Goal: Register for event/course

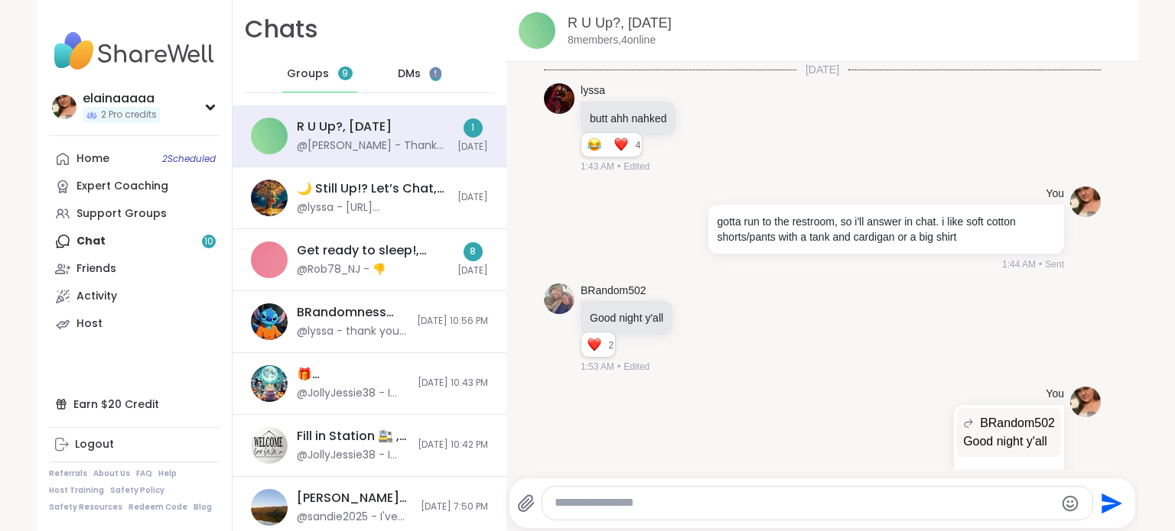
scroll to position [6928, 0]
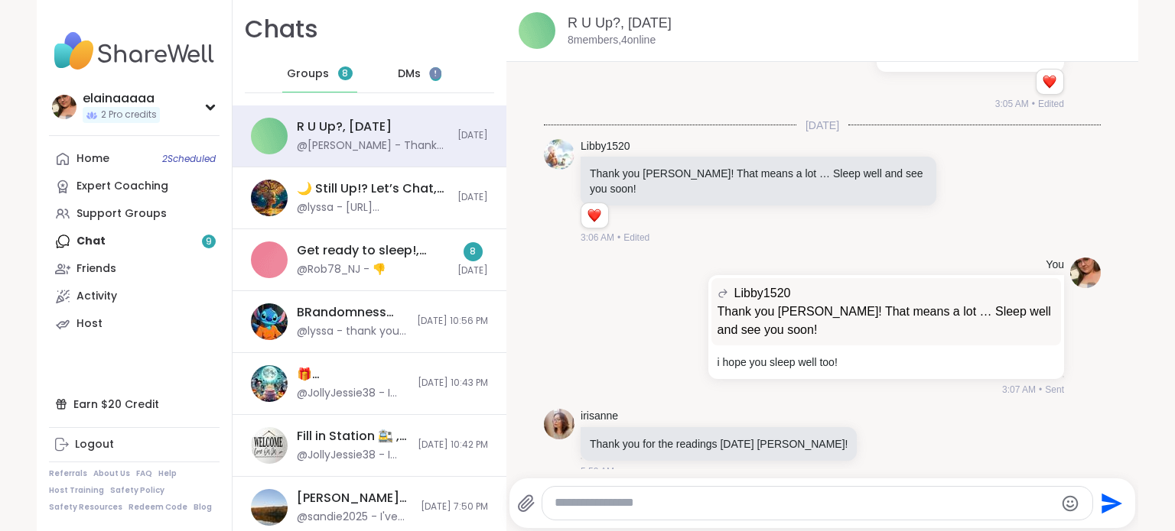
click at [430, 69] on span "1" at bounding box center [435, 74] width 11 height 14
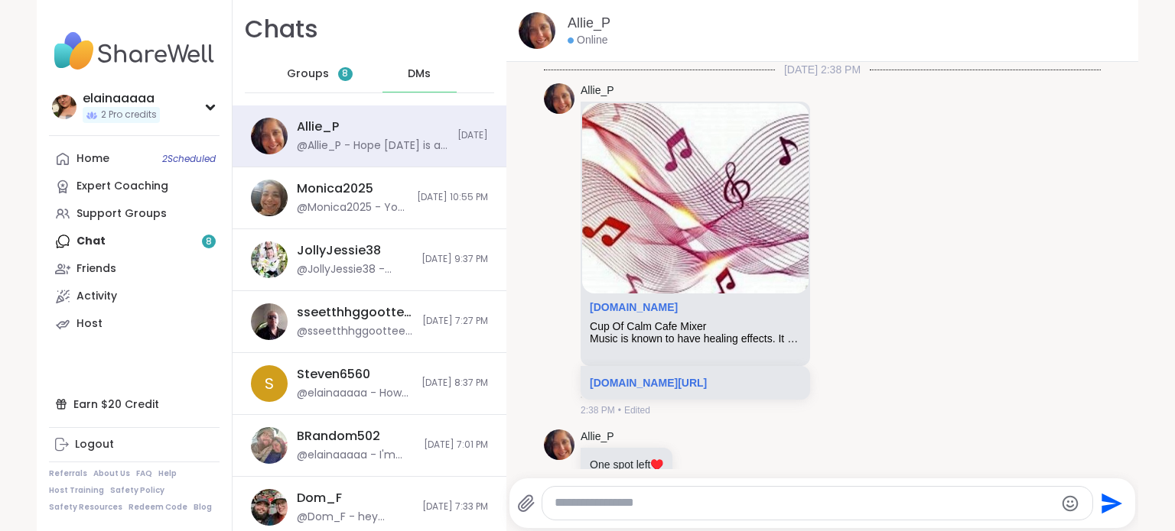
click at [282, 79] on div "Groups 8" at bounding box center [319, 74] width 75 height 37
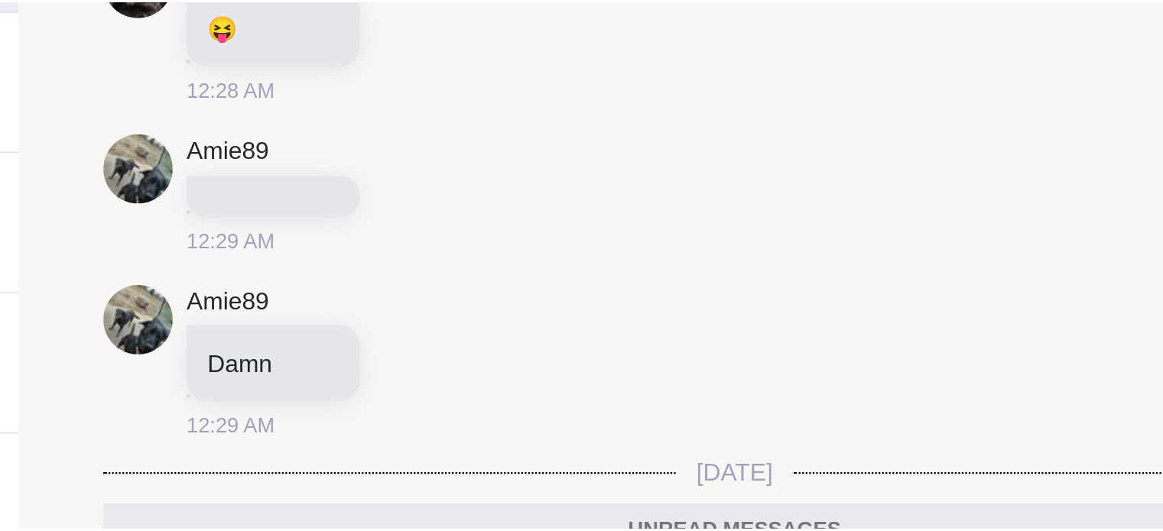
scroll to position [7419, 0]
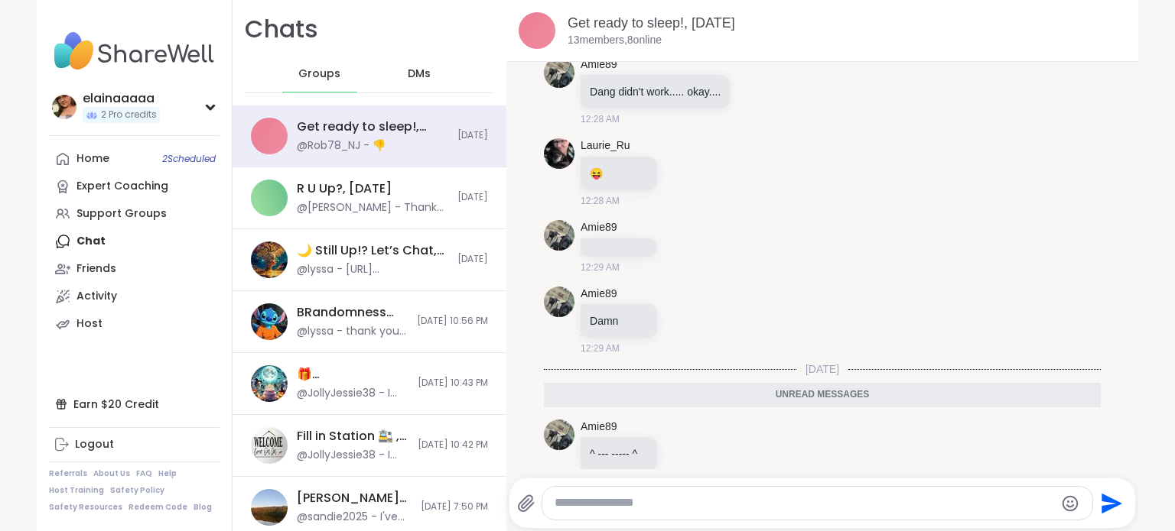
click at [112, 36] on img at bounding box center [134, 51] width 171 height 54
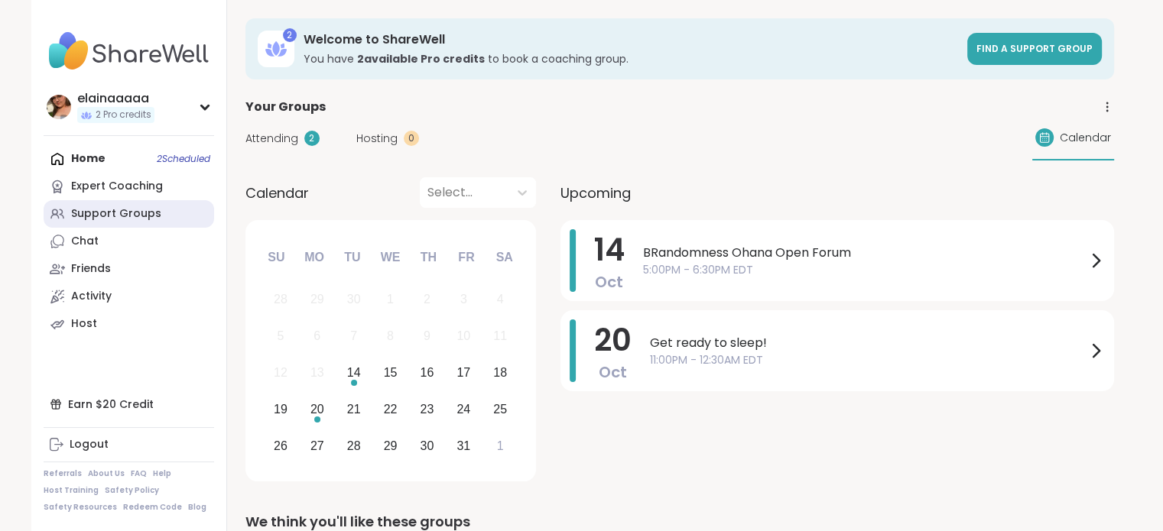
click at [90, 218] on div "Support Groups" at bounding box center [116, 213] width 90 height 15
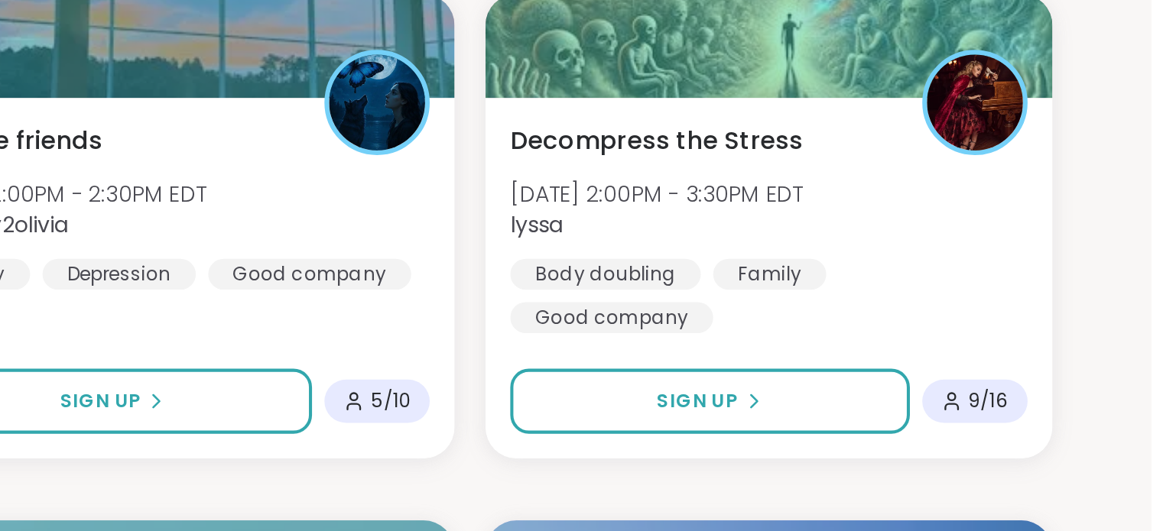
scroll to position [791, 0]
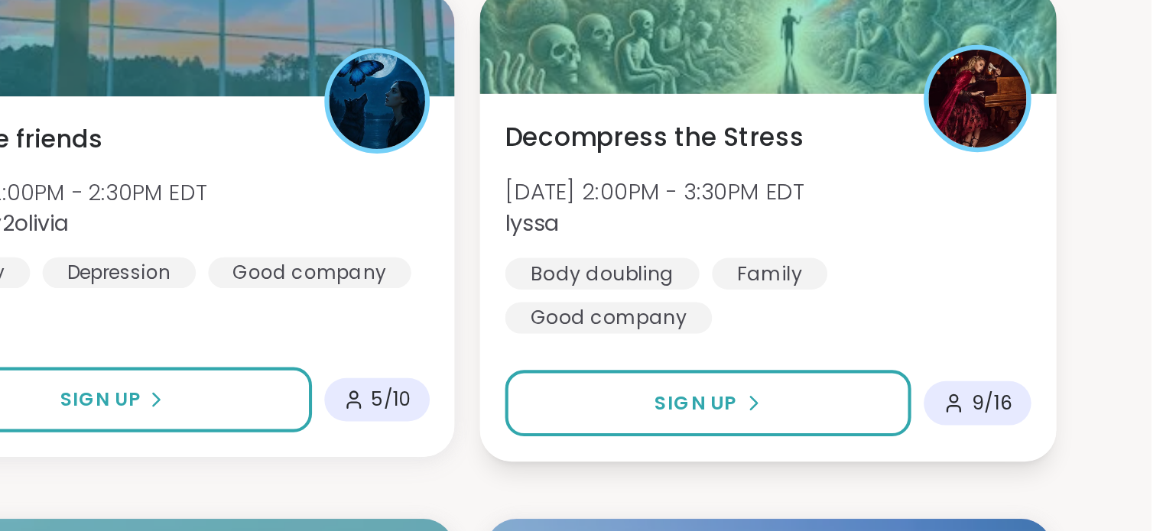
click at [898, 382] on span "lyssa" at bounding box center [918, 379] width 148 height 15
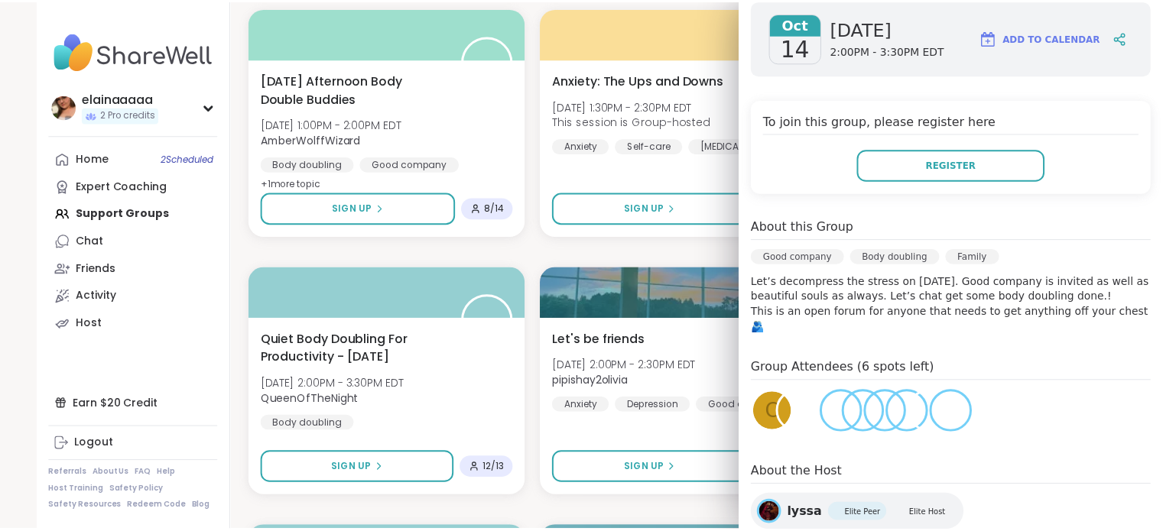
scroll to position [788, 0]
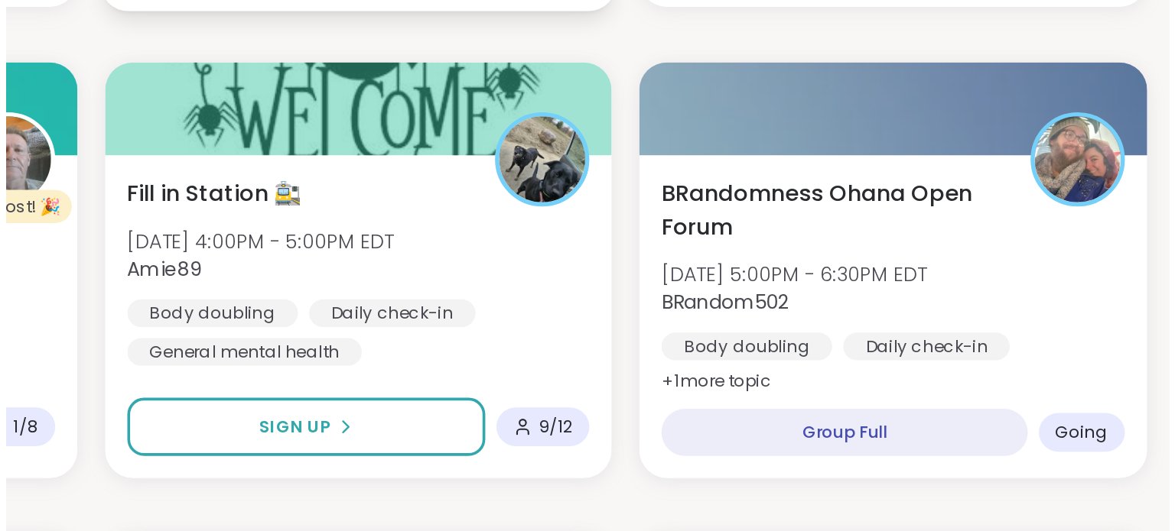
scroll to position [1565, 0]
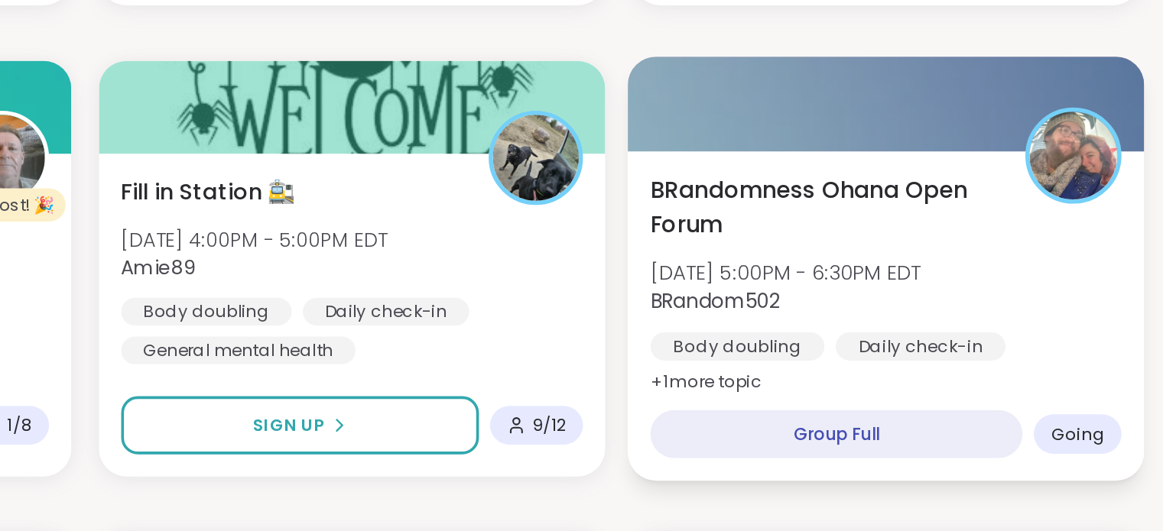
drag, startPoint x: 917, startPoint y: 364, endPoint x: 876, endPoint y: 349, distance: 43.1
click at [876, 349] on span "BRandomness Ohana Open Forum" at bounding box center [939, 351] width 190 height 37
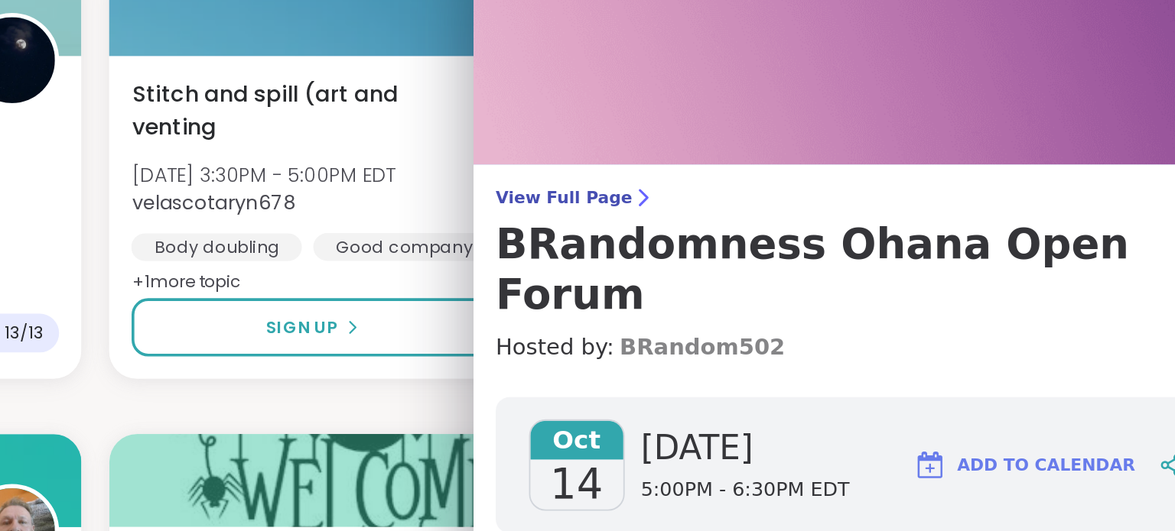
click at [827, 214] on link "BRandom502" at bounding box center [872, 223] width 91 height 18
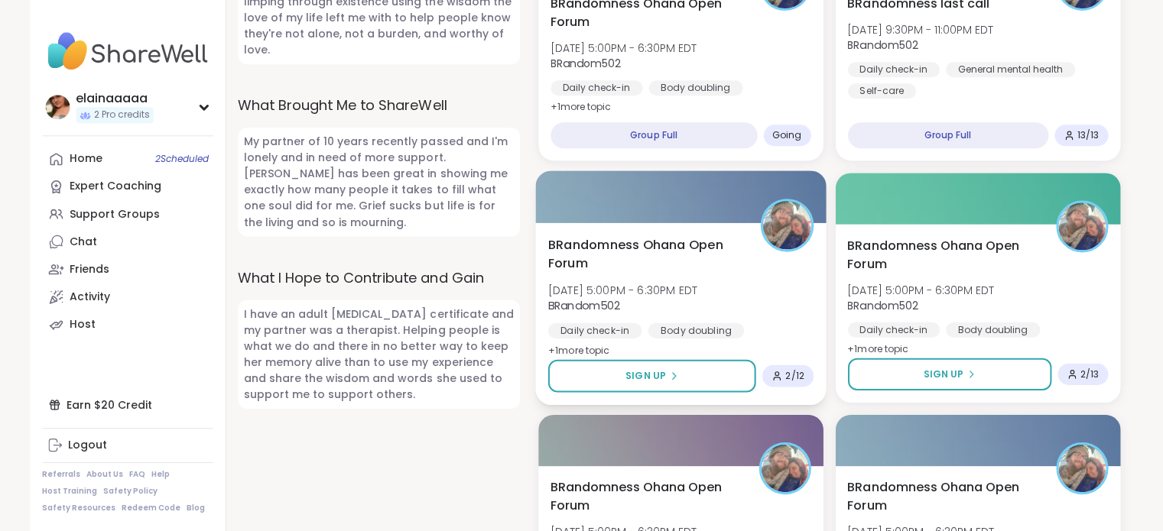
scroll to position [869, 0]
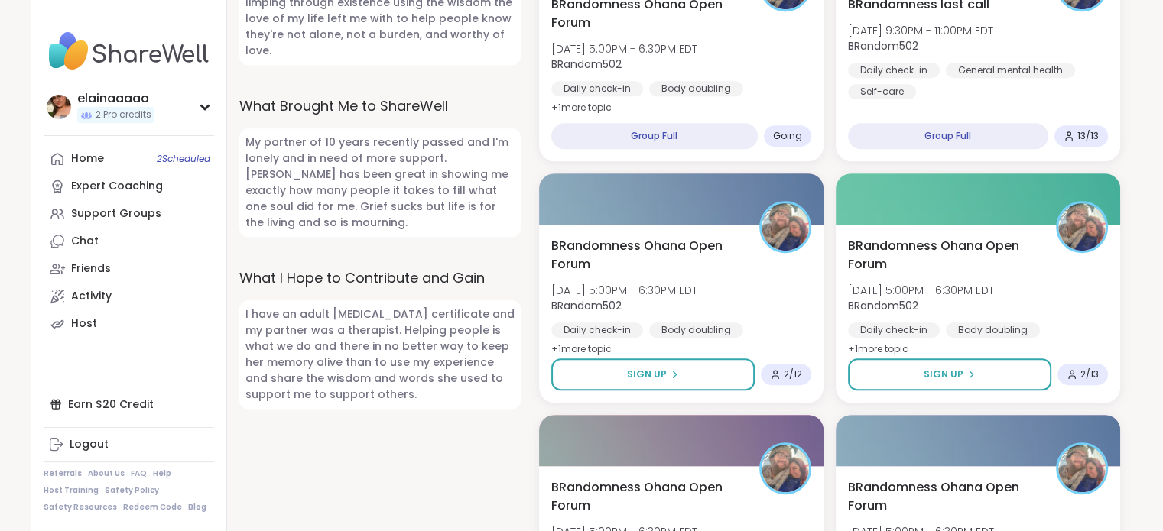
click at [70, 44] on img at bounding box center [129, 51] width 171 height 54
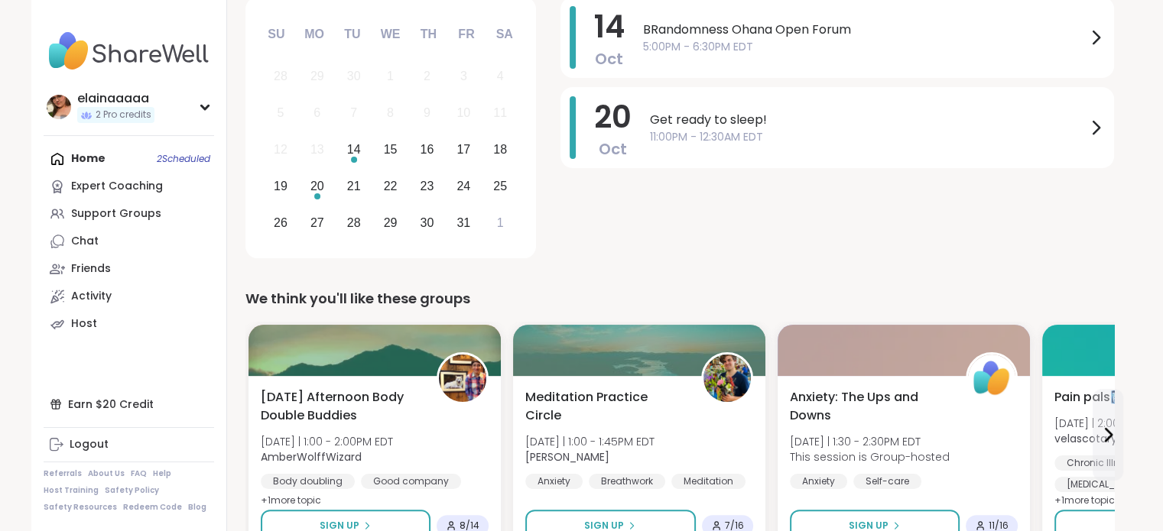
scroll to position [286, 0]
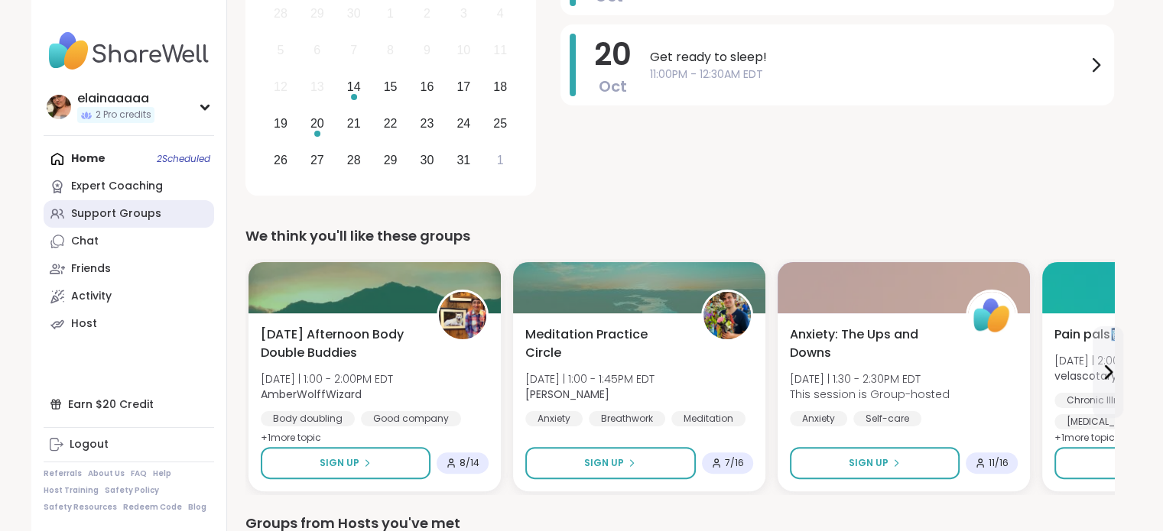
click at [150, 207] on div "Support Groups" at bounding box center [116, 213] width 90 height 15
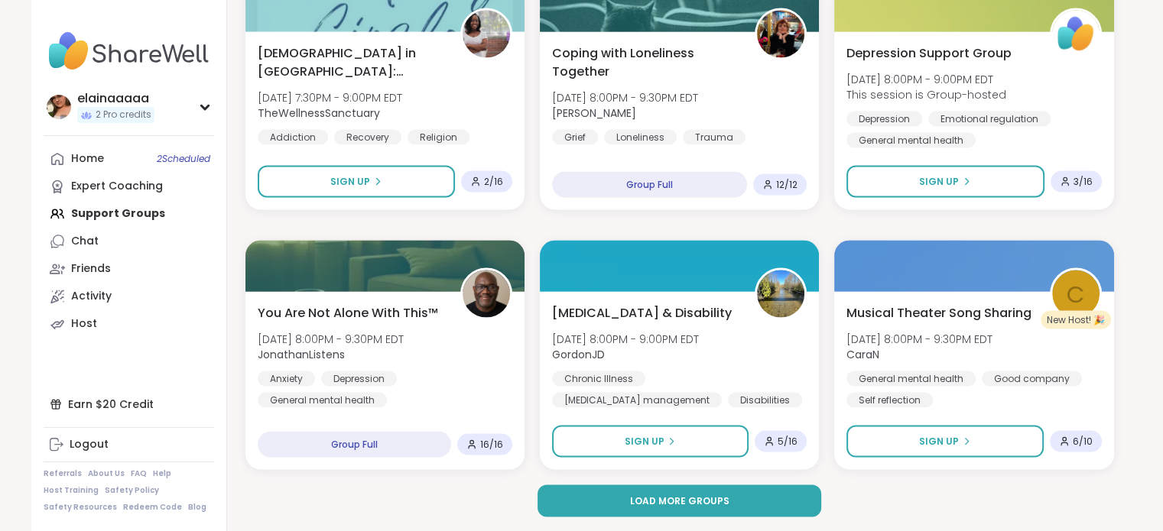
scroll to position [2895, 0]
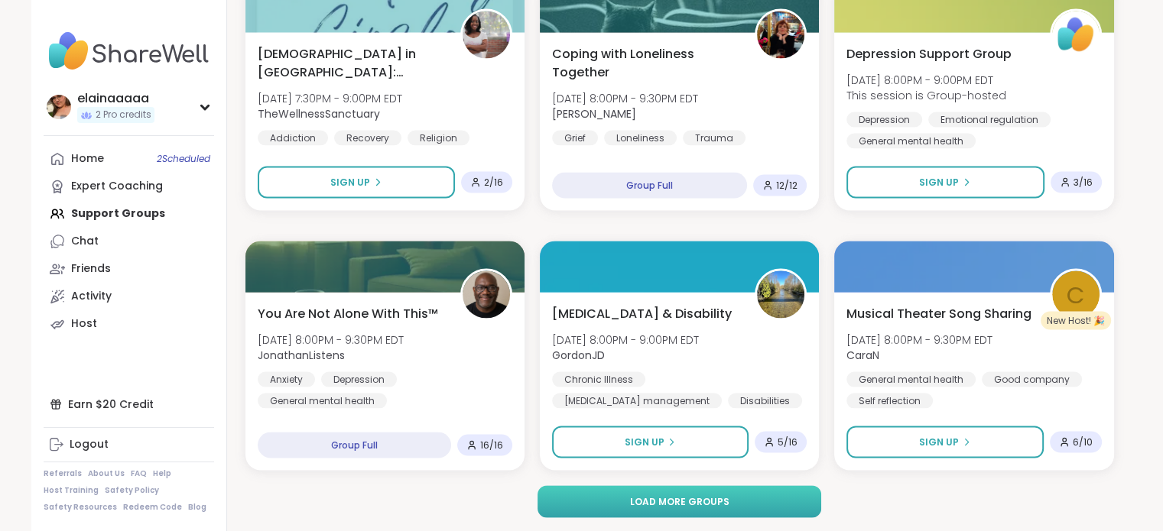
click at [795, 509] on button "Load more groups" at bounding box center [680, 502] width 284 height 32
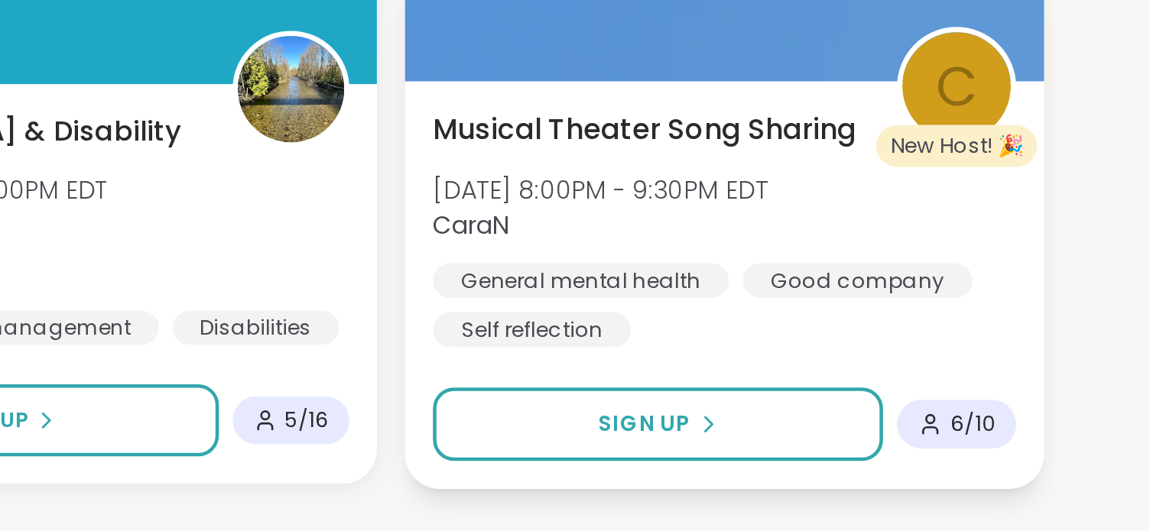
click at [1084, 399] on div "General mental health Good company Self reflection" at bounding box center [974, 390] width 260 height 37
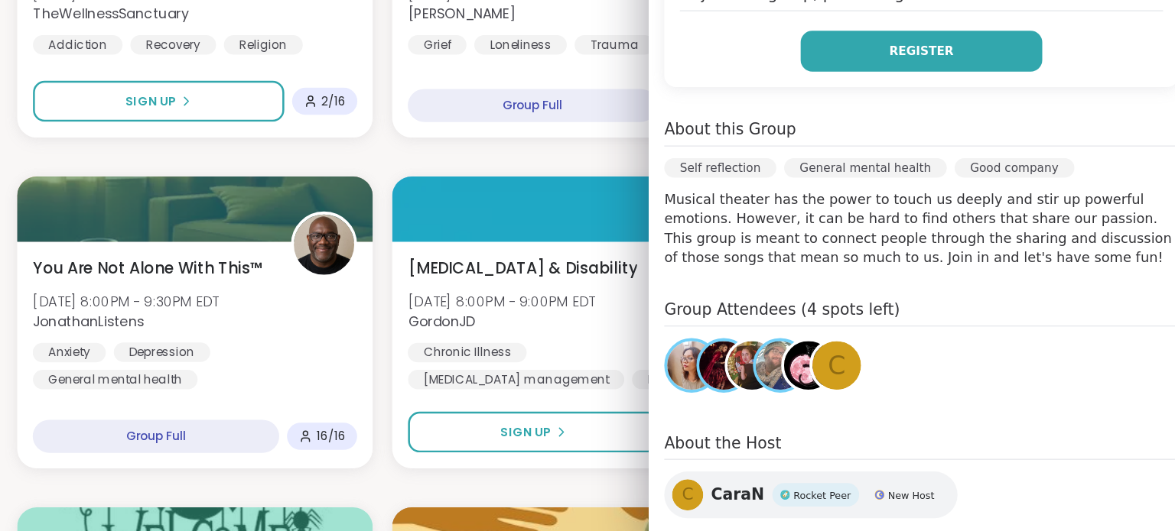
click at [945, 148] on span "Register" at bounding box center [960, 142] width 50 height 14
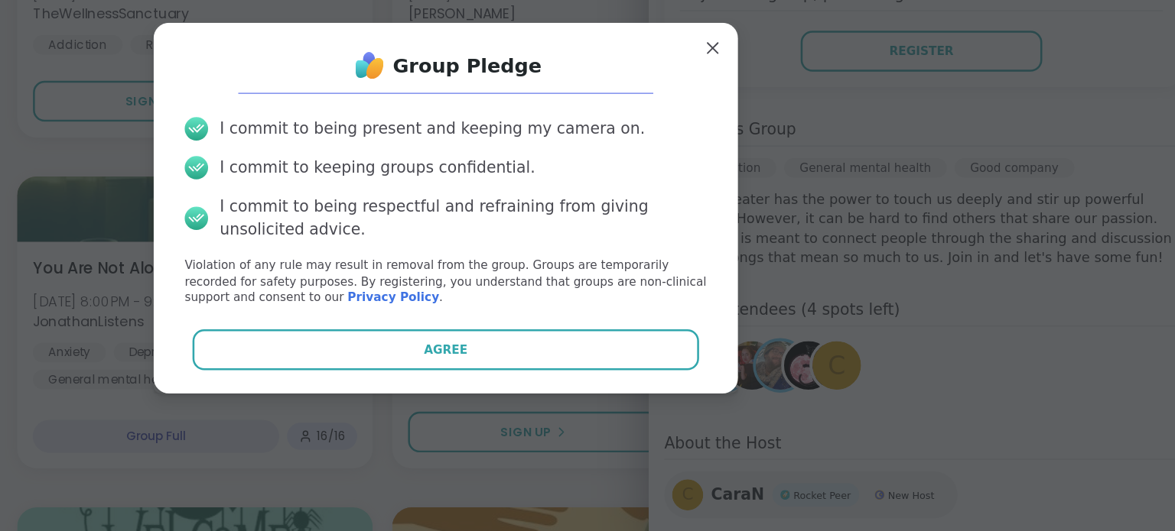
click at [621, 397] on div "Group Pledge I commit to being present and keeping my camera on. I commit to ke…" at bounding box center [587, 265] width 434 height 267
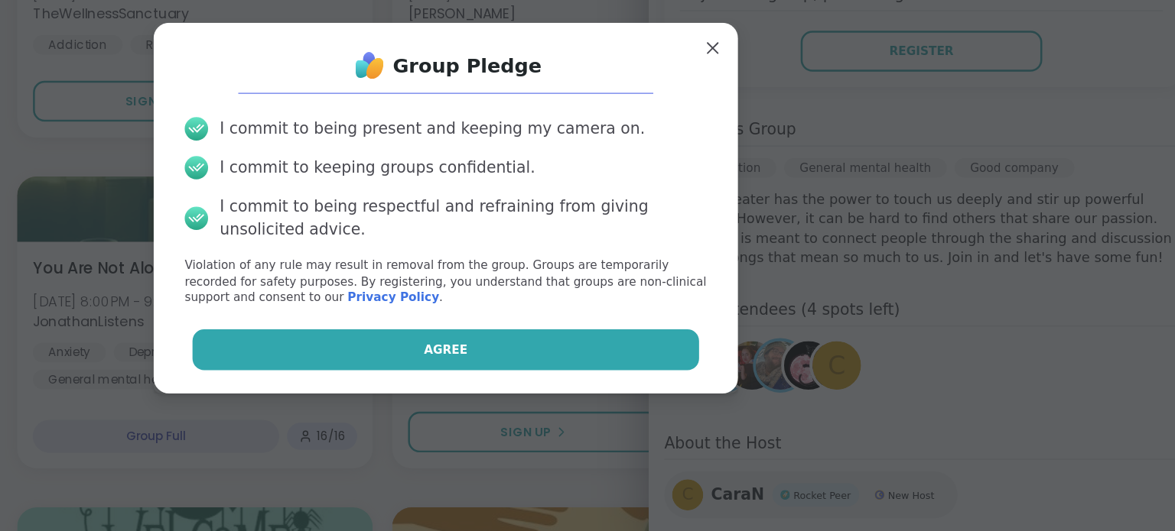
click at [625, 389] on button "Agree" at bounding box center [587, 377] width 398 height 32
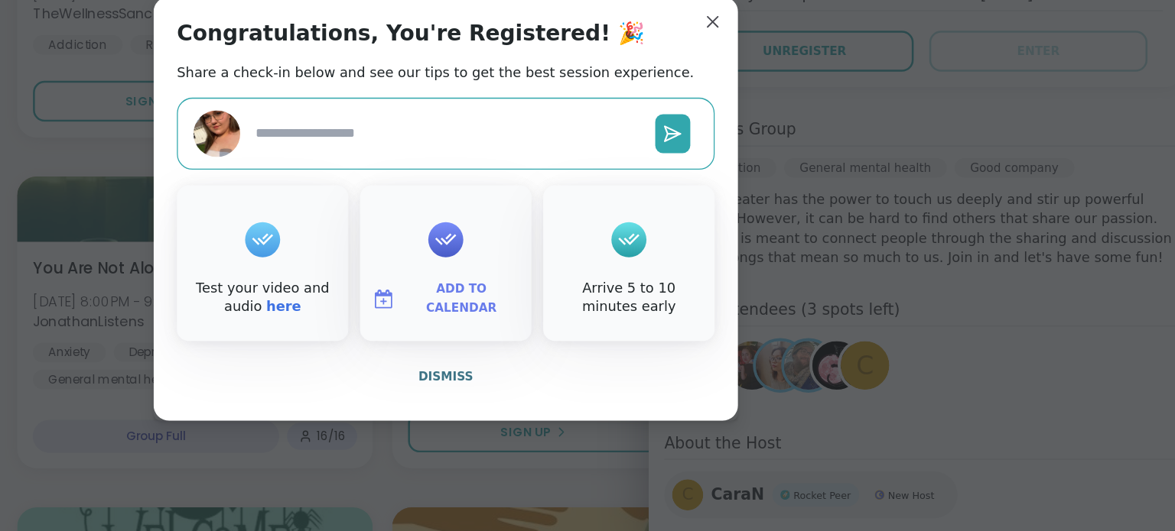
type textarea "*"
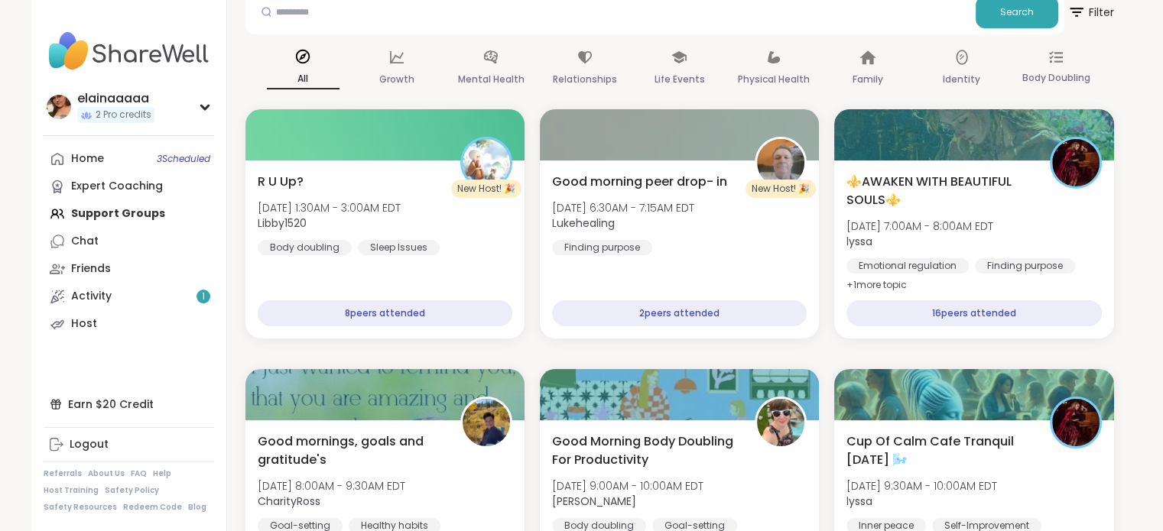
scroll to position [168, 0]
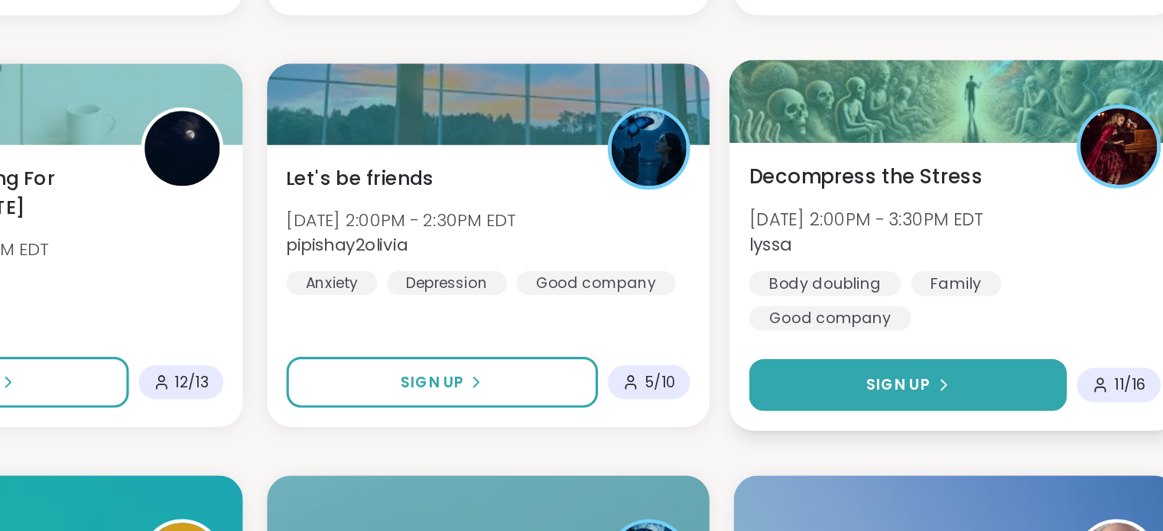
scroll to position [879, 0]
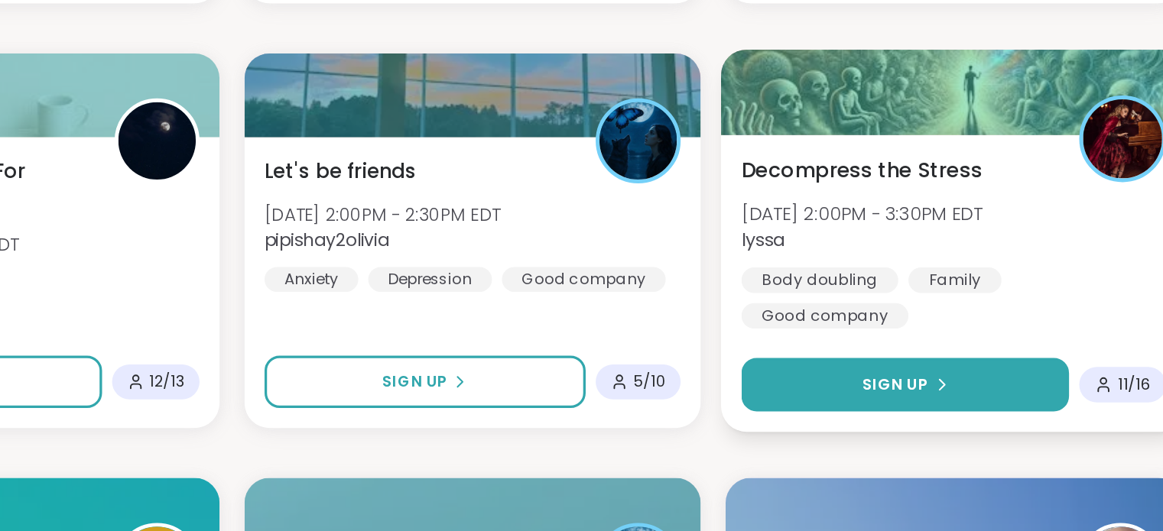
click at [990, 372] on button "Sign Up" at bounding box center [944, 379] width 200 height 33
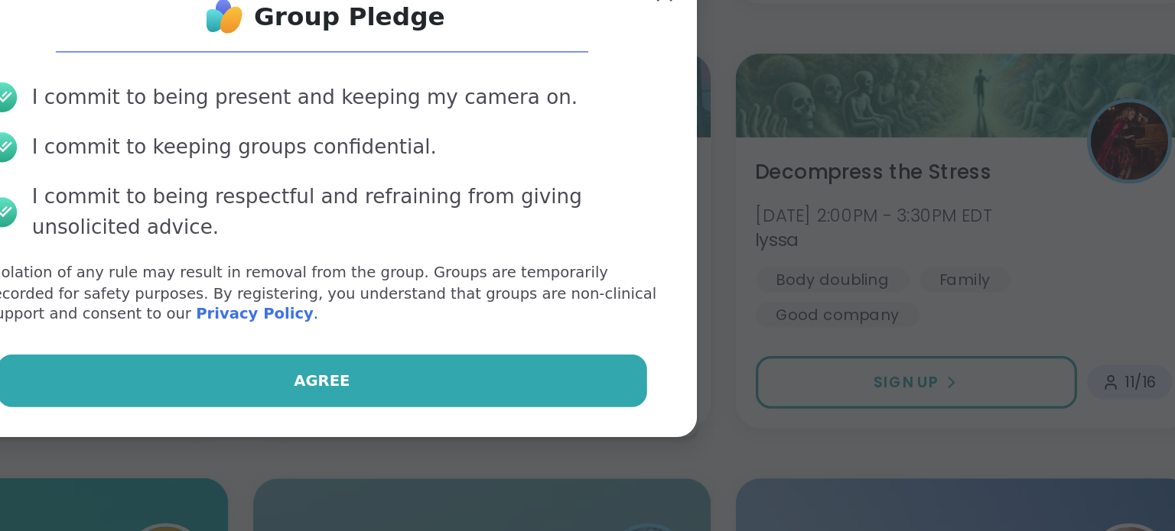
click at [712, 361] on button "Agree" at bounding box center [587, 377] width 398 height 32
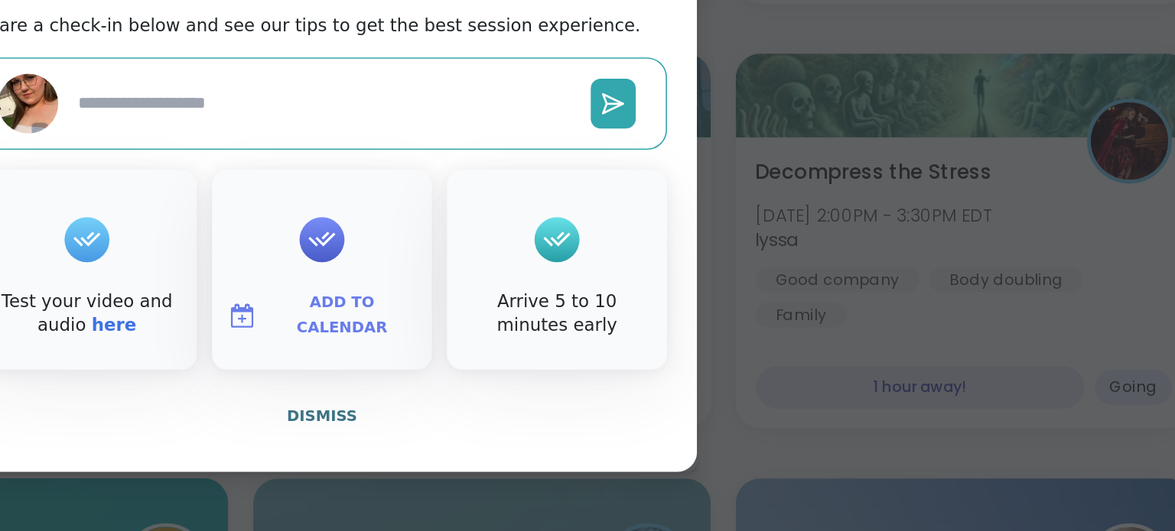
type textarea "*"
click at [586, 400] on span "Dismiss" at bounding box center [587, 398] width 43 height 11
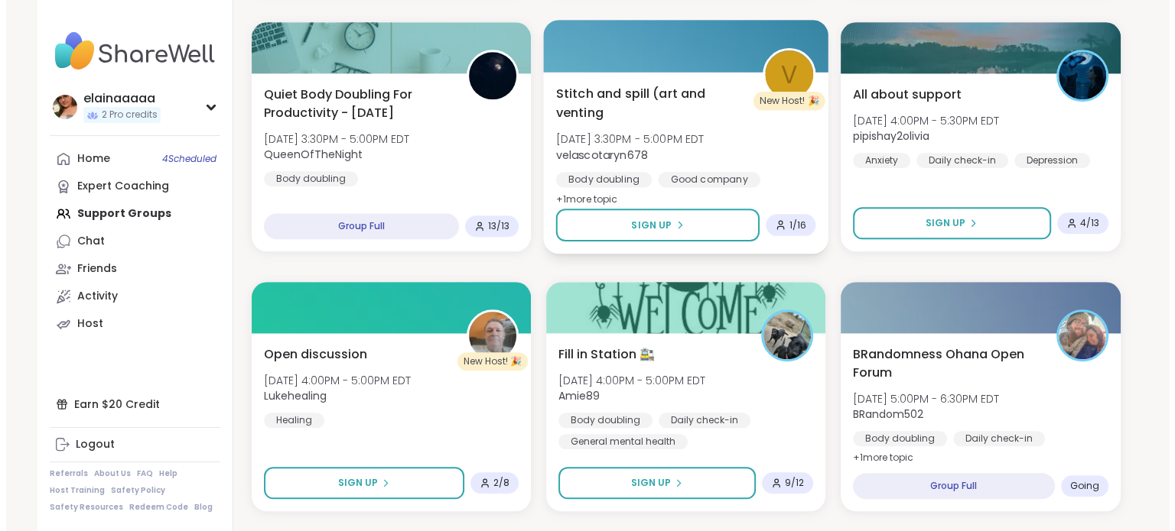
scroll to position [1555, 0]
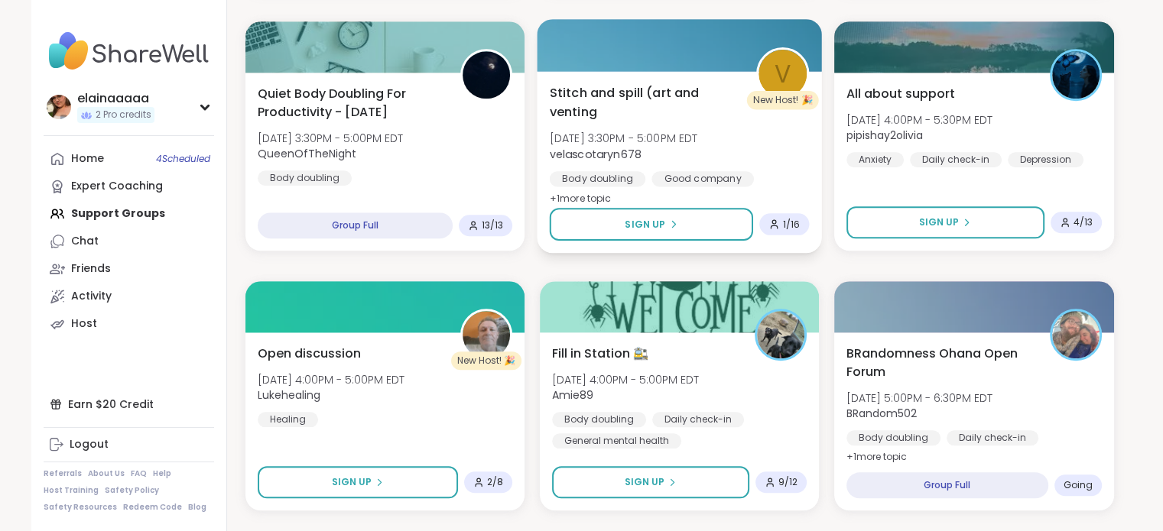
click at [702, 102] on span "Stitch and spill (art and venting" at bounding box center [644, 101] width 190 height 37
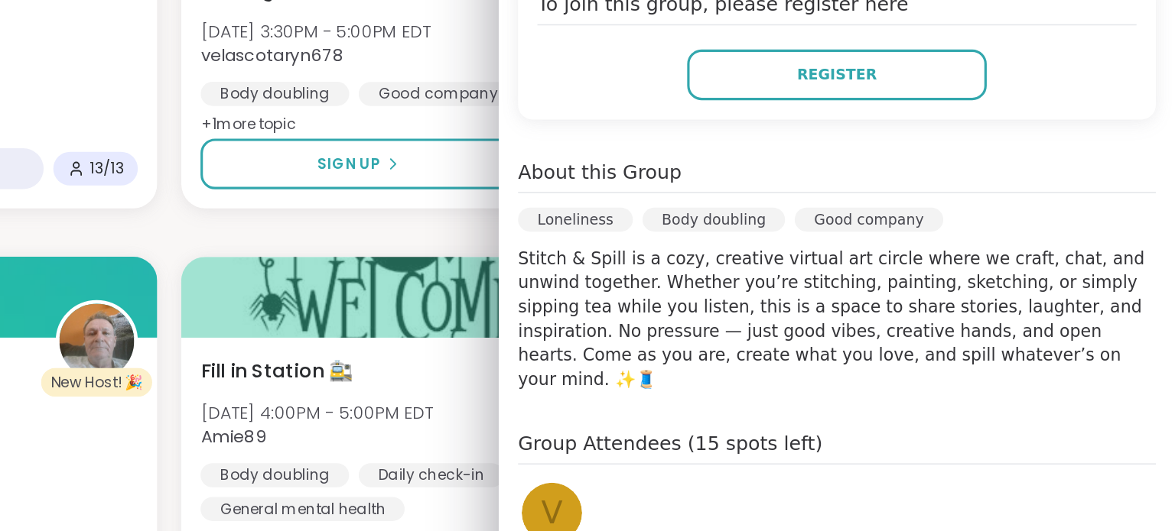
drag, startPoint x: 989, startPoint y: 323, endPoint x: 1056, endPoint y: 323, distance: 67.3
click at [1056, 323] on div "Oct 14 Tuesday 3:30PM - 5:00PM EDT Add to Calendar To join this group, please r…" at bounding box center [960, 285] width 428 height 593
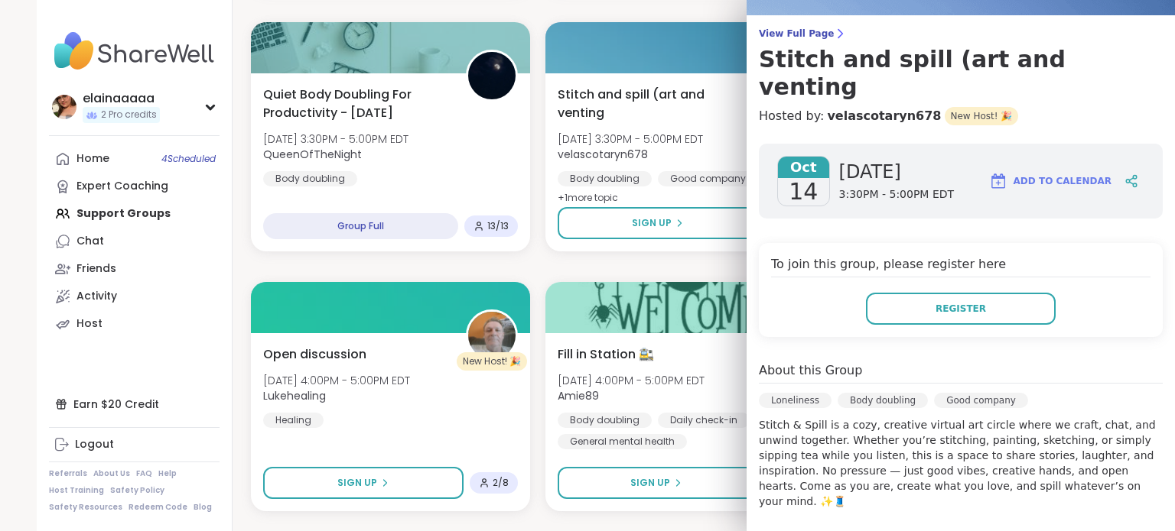
scroll to position [101, 0]
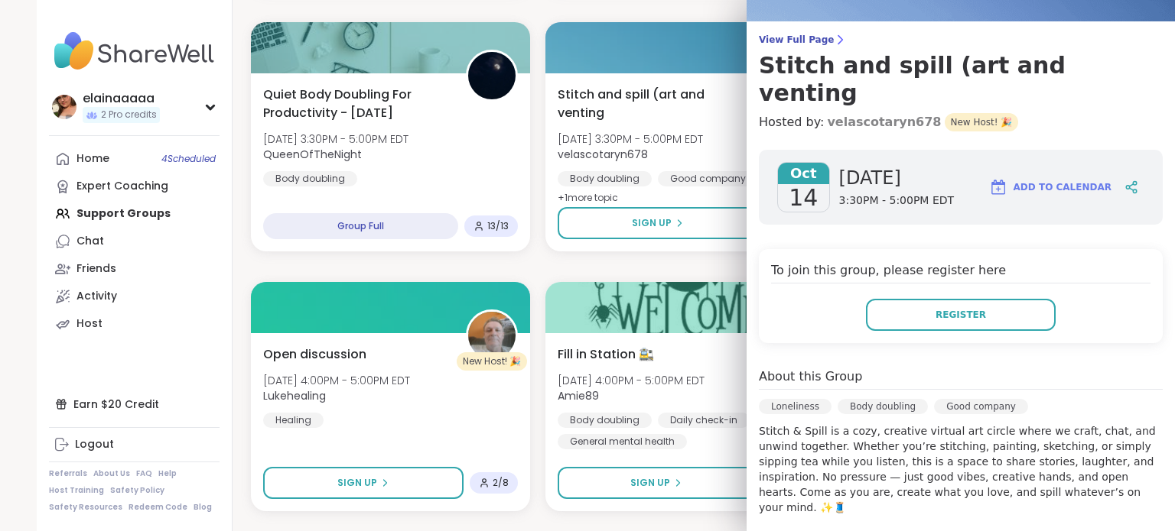
click at [862, 113] on link "velascotaryn678" at bounding box center [884, 122] width 114 height 18
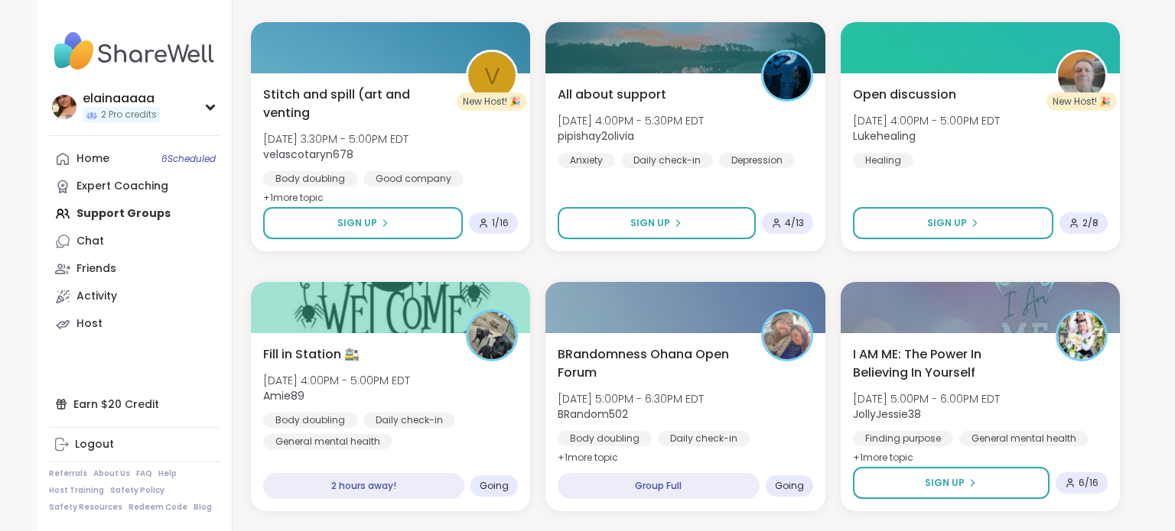
click at [140, 57] on img at bounding box center [134, 51] width 171 height 54
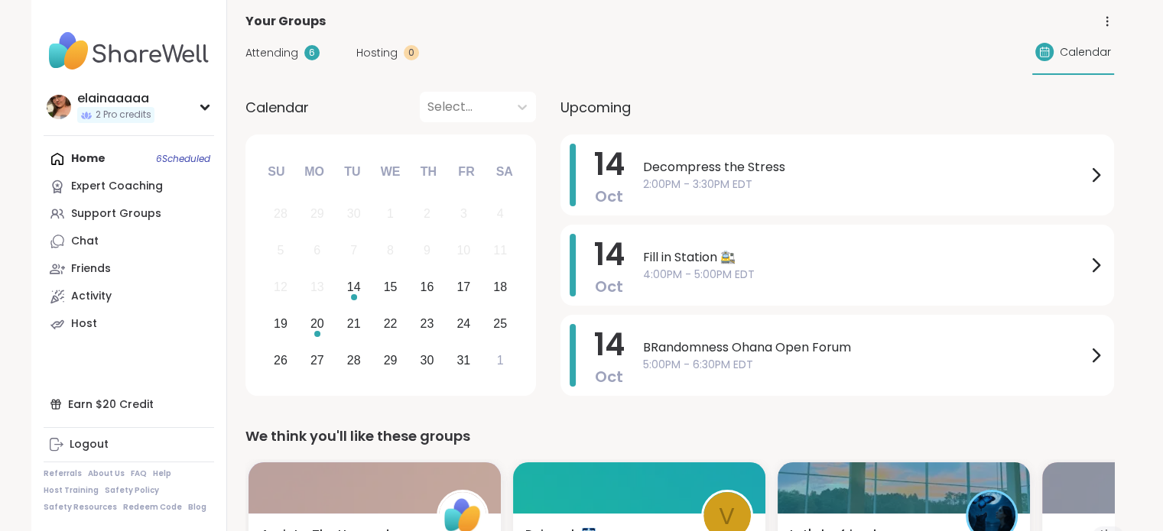
scroll to position [85, 0]
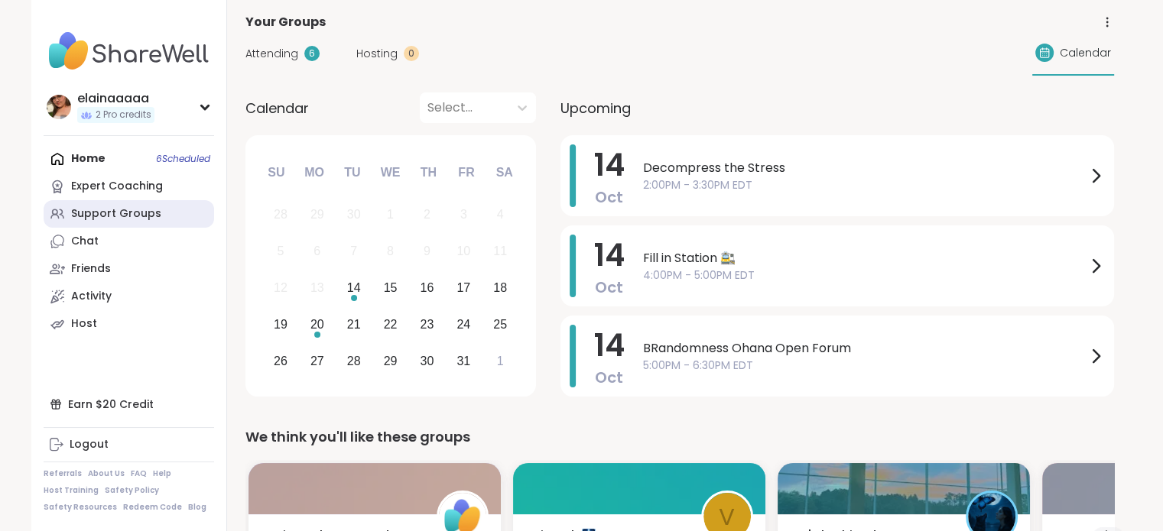
click at [134, 213] on div "Support Groups" at bounding box center [116, 213] width 90 height 15
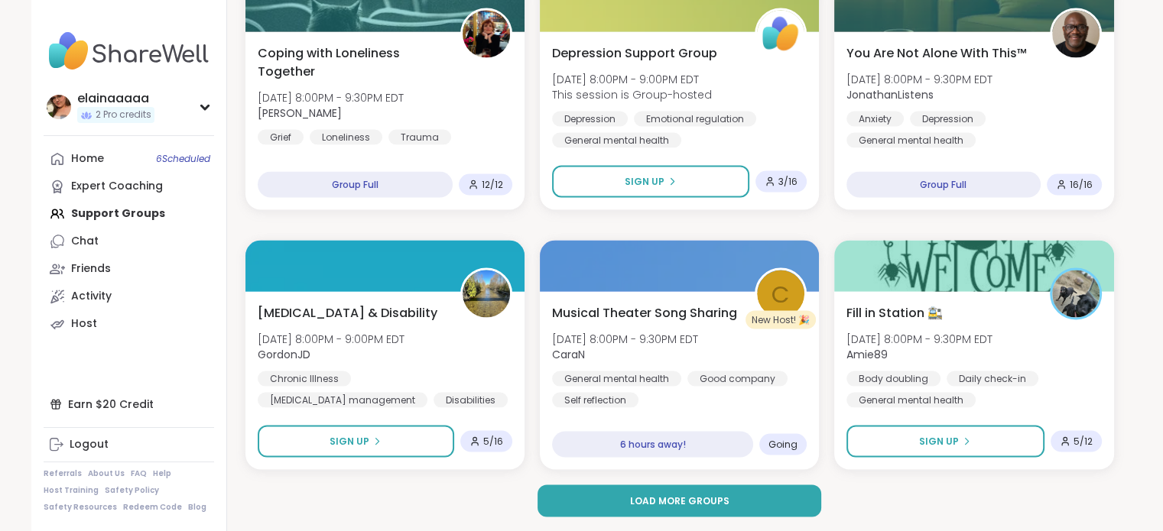
scroll to position [2895, 0]
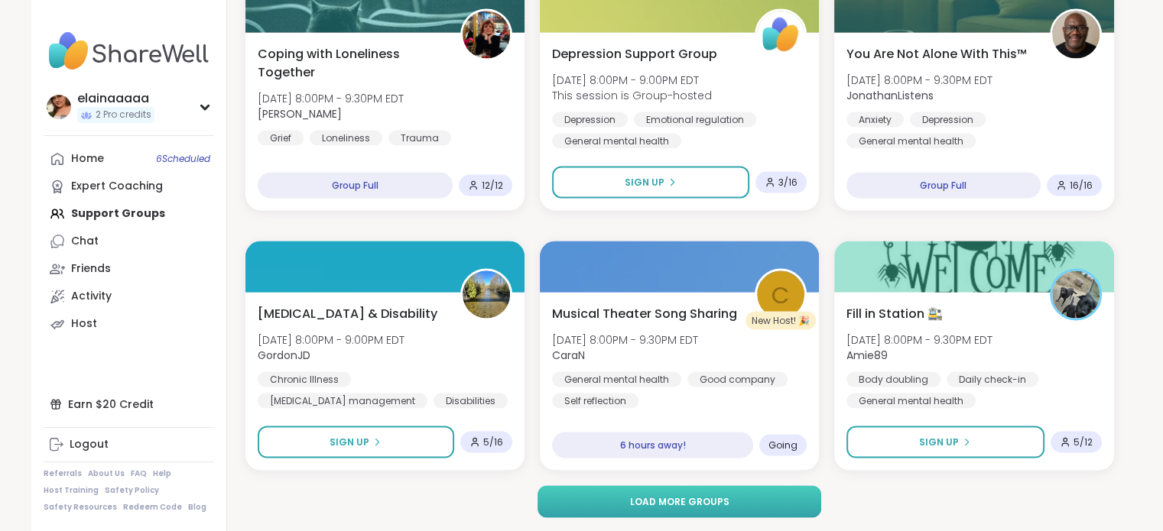
click at [711, 500] on span "Load more groups" at bounding box center [678, 502] width 99 height 14
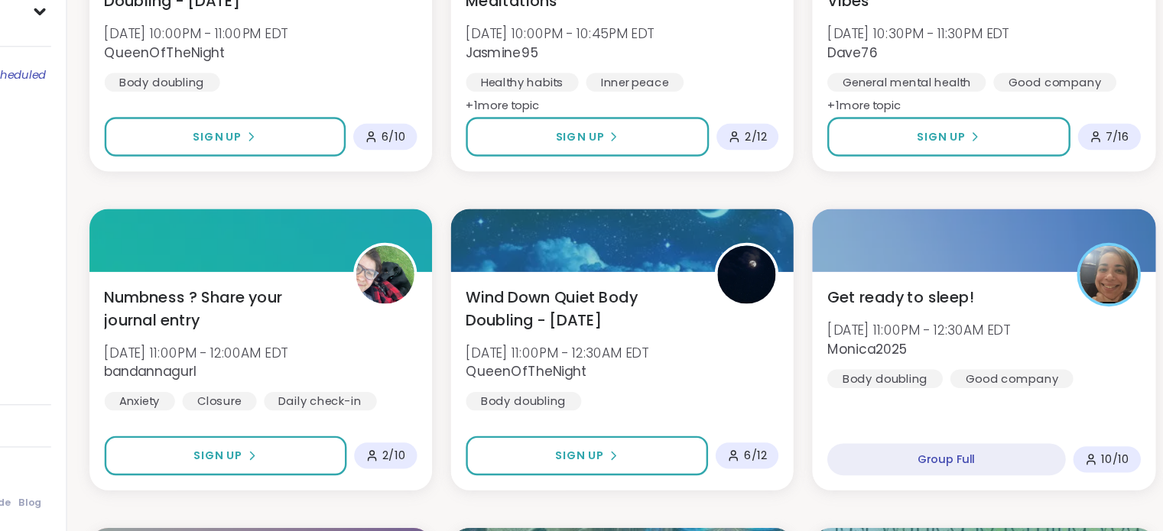
scroll to position [3652, 0]
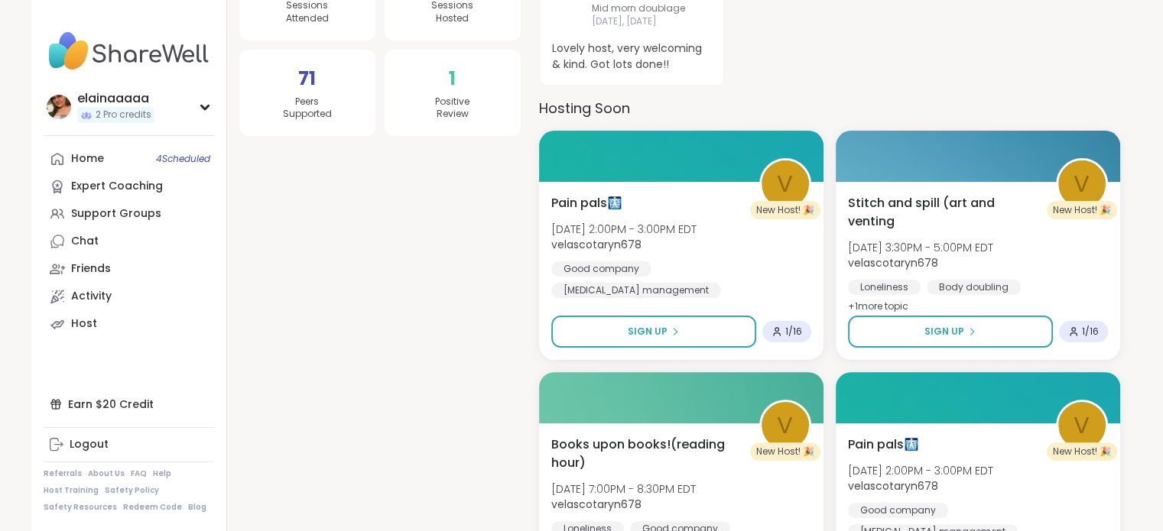
scroll to position [356, 0]
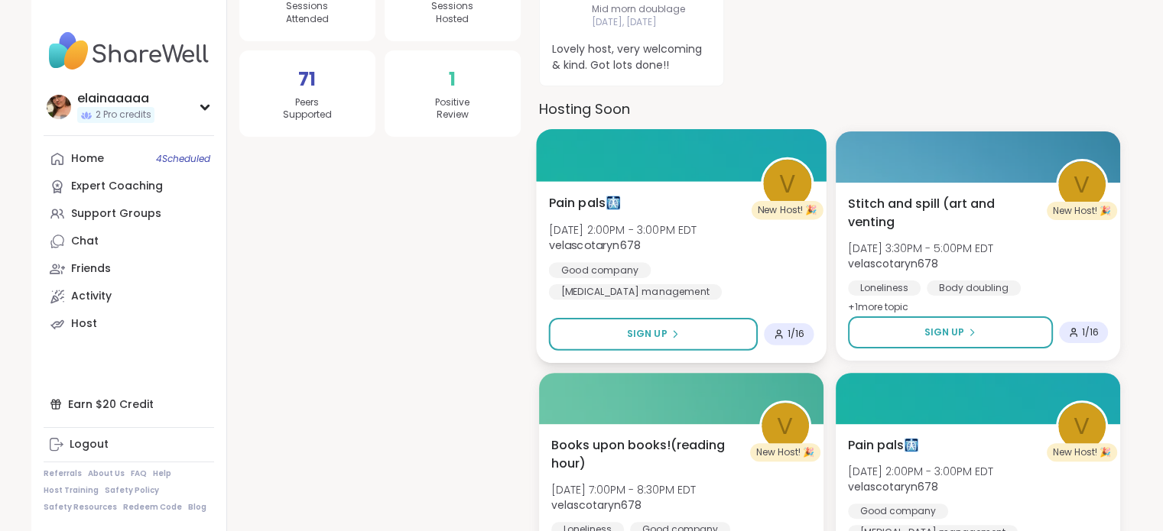
click at [679, 236] on span "[DATE] 2:00PM - 3:00PM EDT" at bounding box center [622, 229] width 148 height 15
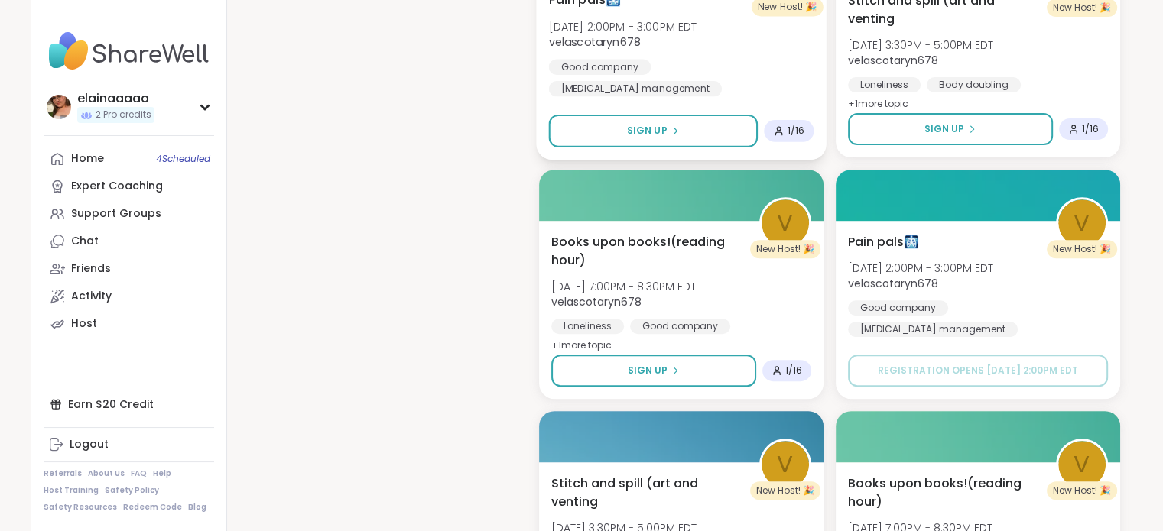
scroll to position [561, 0]
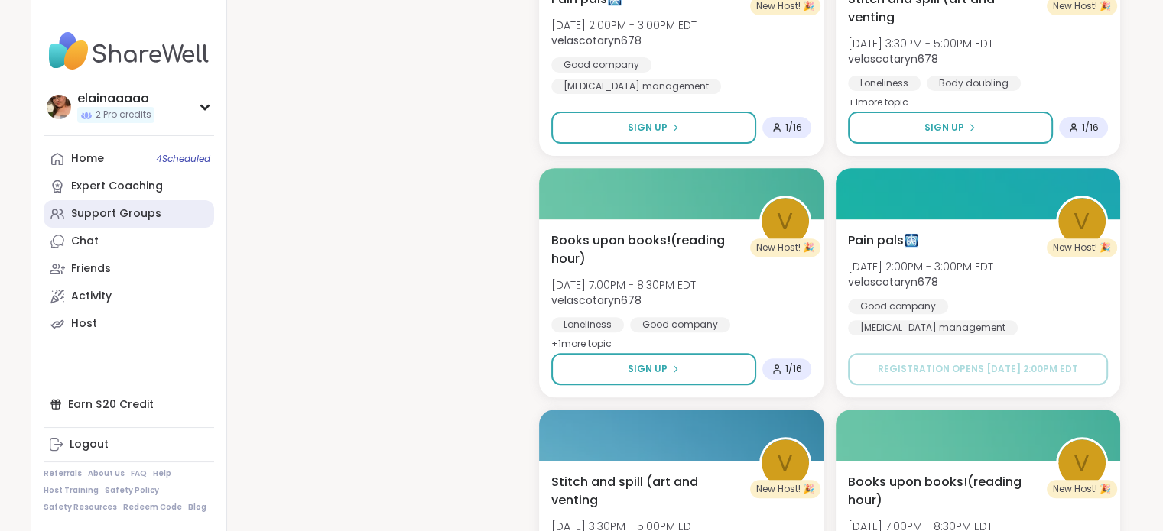
click at [109, 214] on div "Support Groups" at bounding box center [116, 213] width 90 height 15
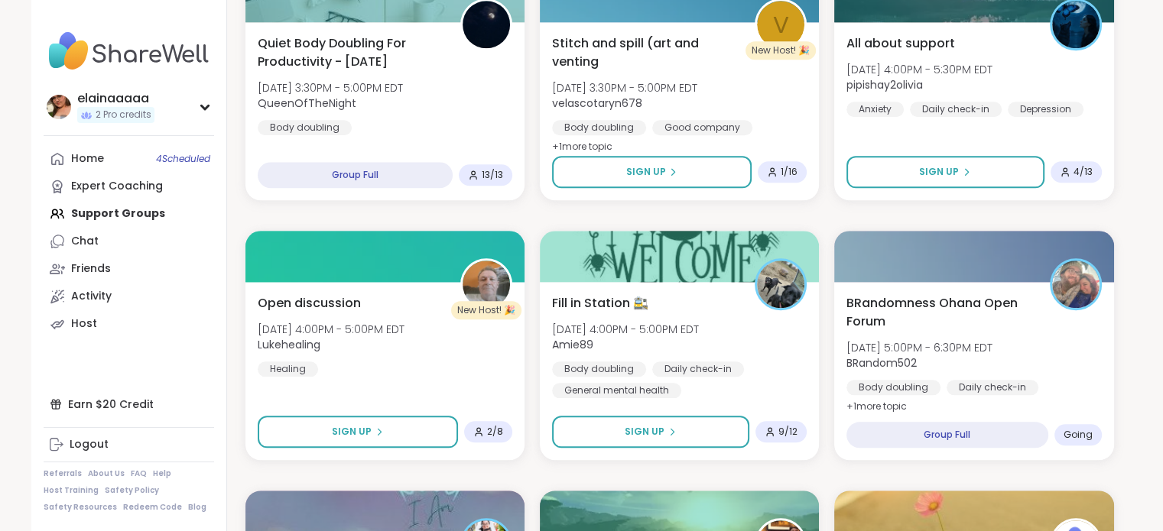
scroll to position [1608, 0]
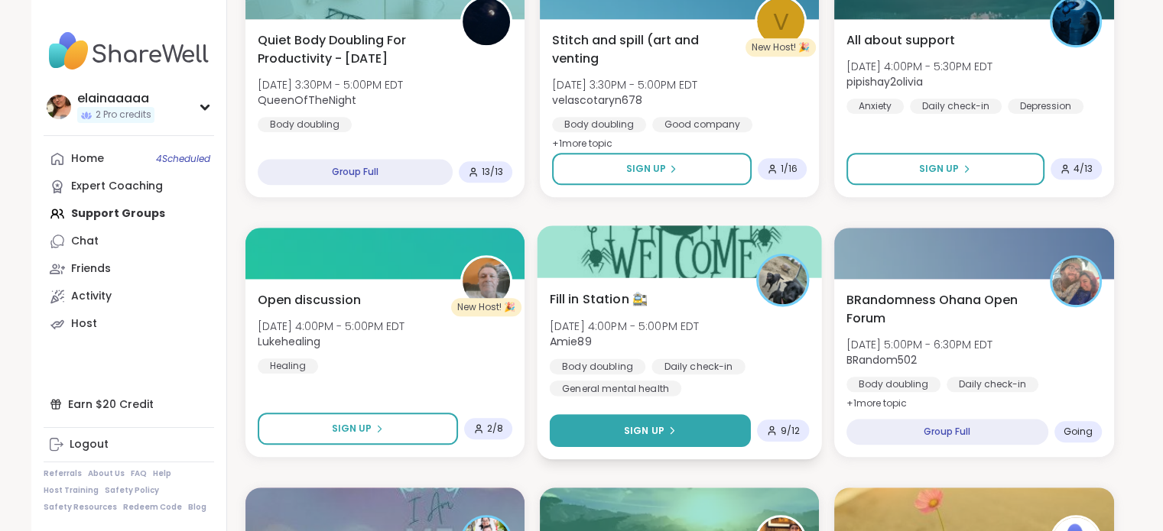
click at [634, 420] on button "Sign Up" at bounding box center [649, 430] width 201 height 33
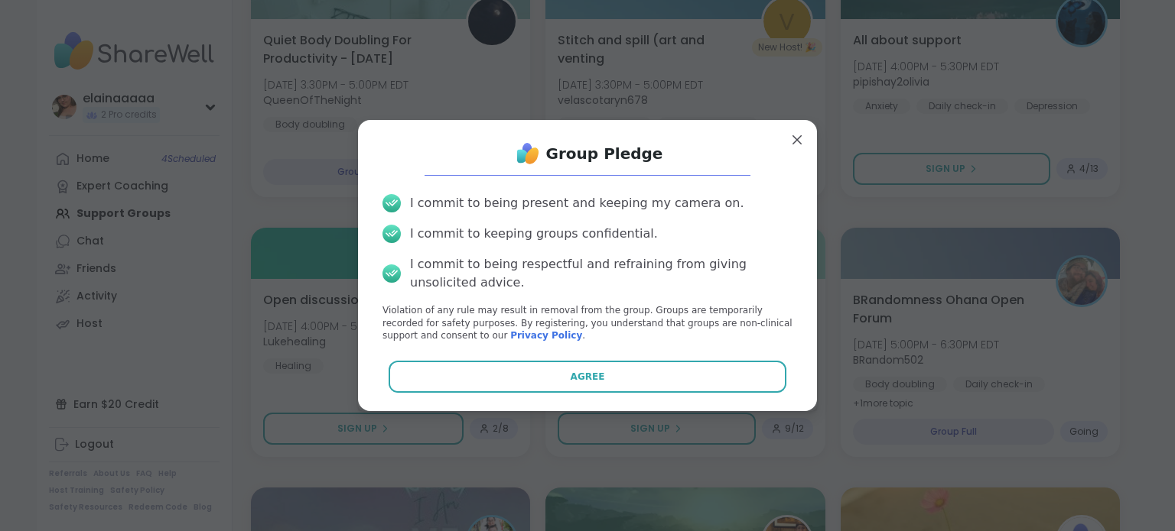
click at [572, 358] on div "Group Pledge I commit to being present and keeping my camera on. I commit to ke…" at bounding box center [587, 265] width 434 height 267
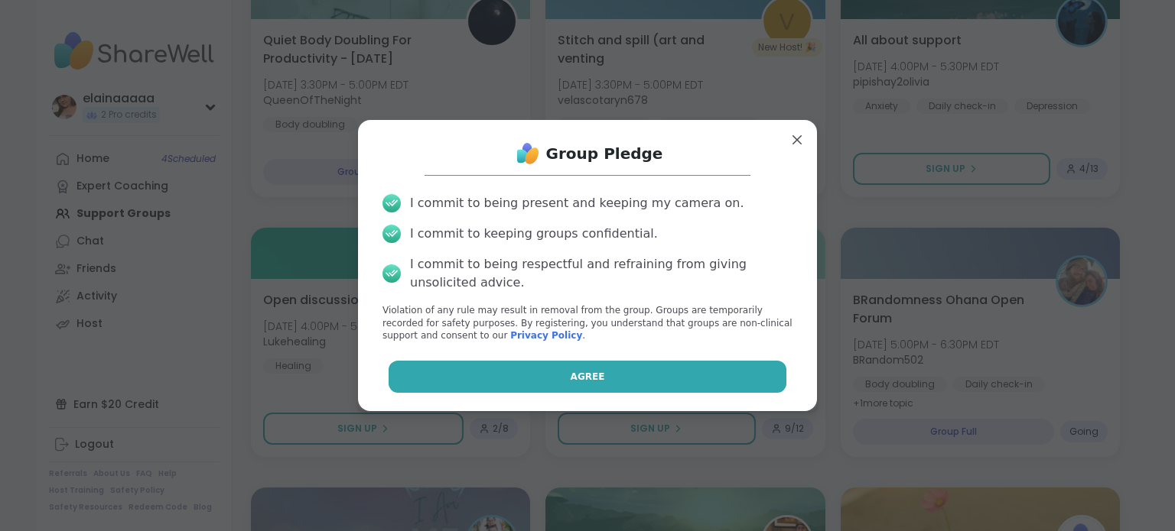
click at [557, 363] on button "Agree" at bounding box center [587, 377] width 398 height 32
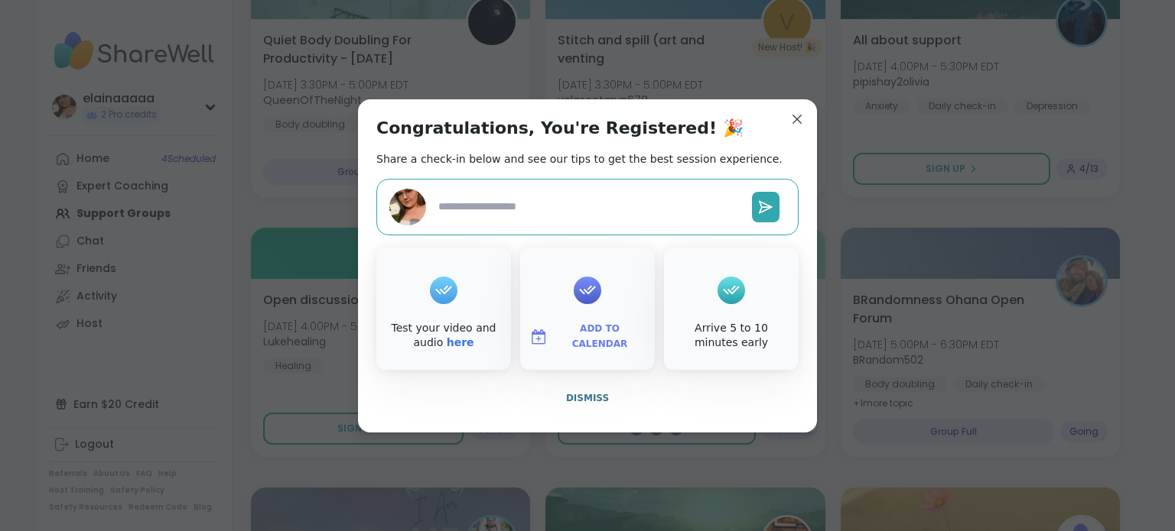
type textarea "*"
click at [573, 394] on span "Dismiss" at bounding box center [587, 398] width 43 height 11
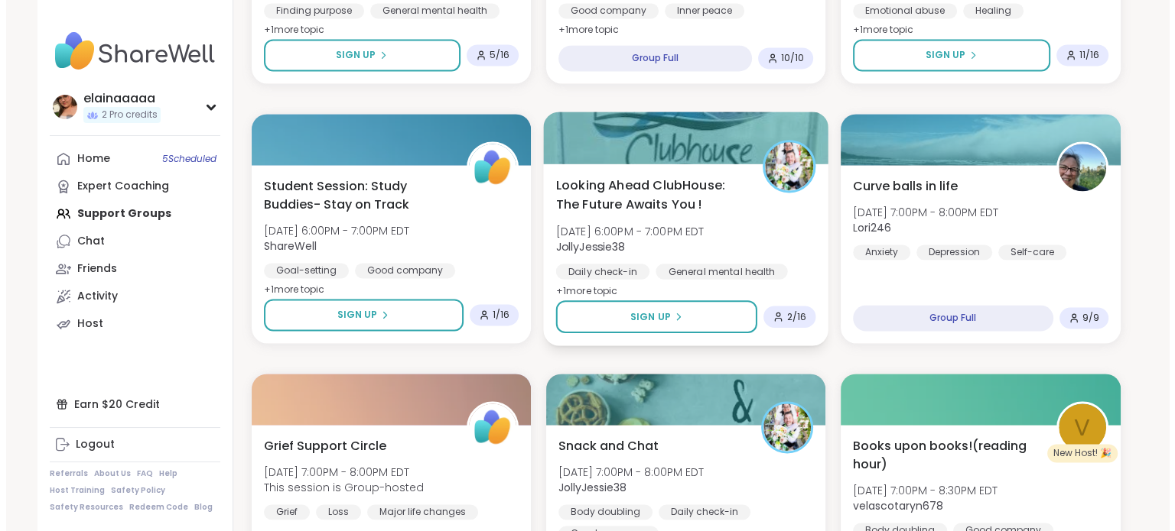
scroll to position [2244, 0]
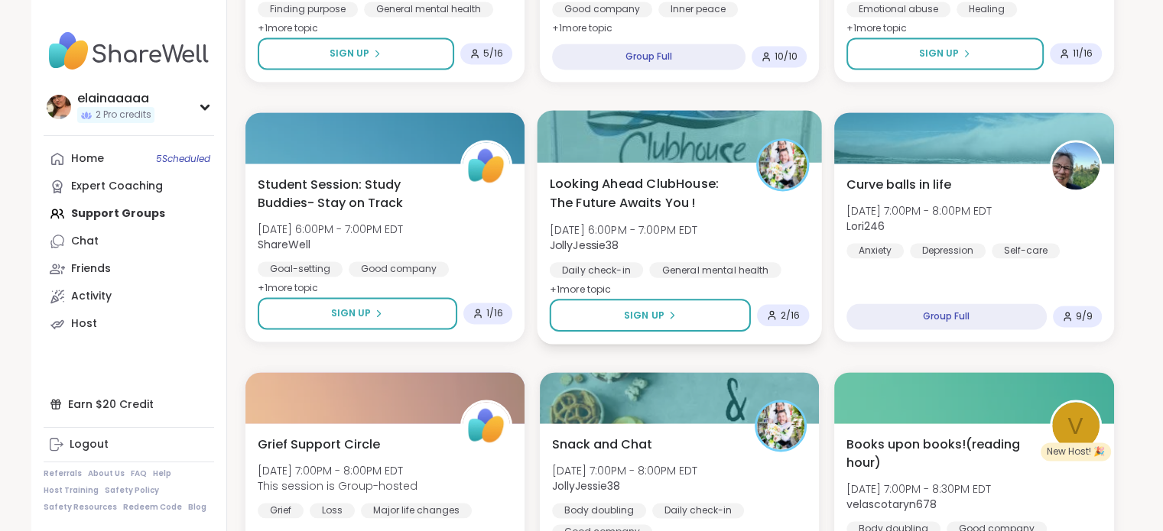
click at [694, 218] on div "Looking Ahead ClubHouse: The Future Awaits You ! [DATE] 6:00PM - 7:00PM EDT Jol…" at bounding box center [679, 236] width 260 height 125
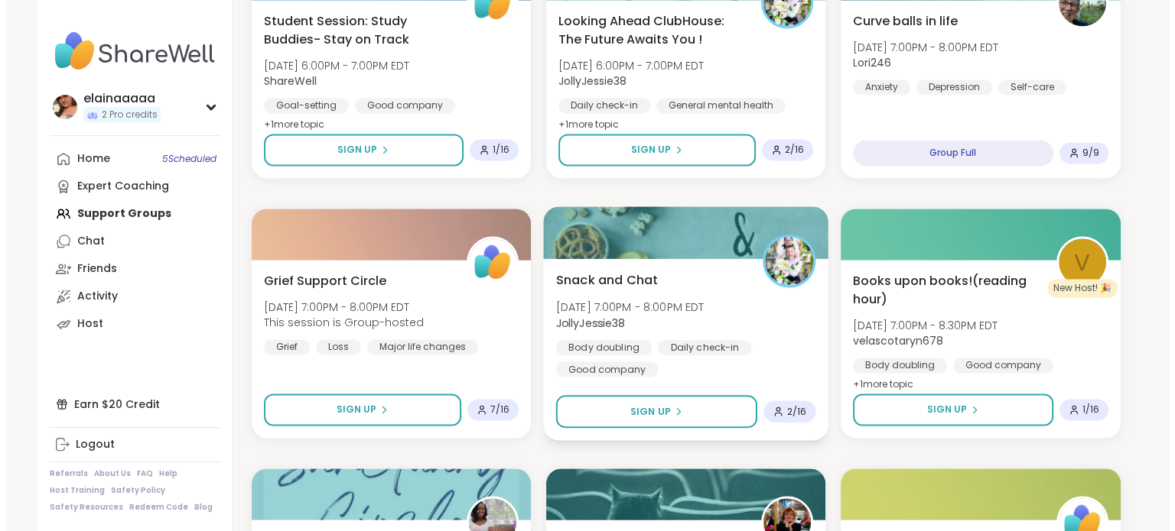
scroll to position [2409, 0]
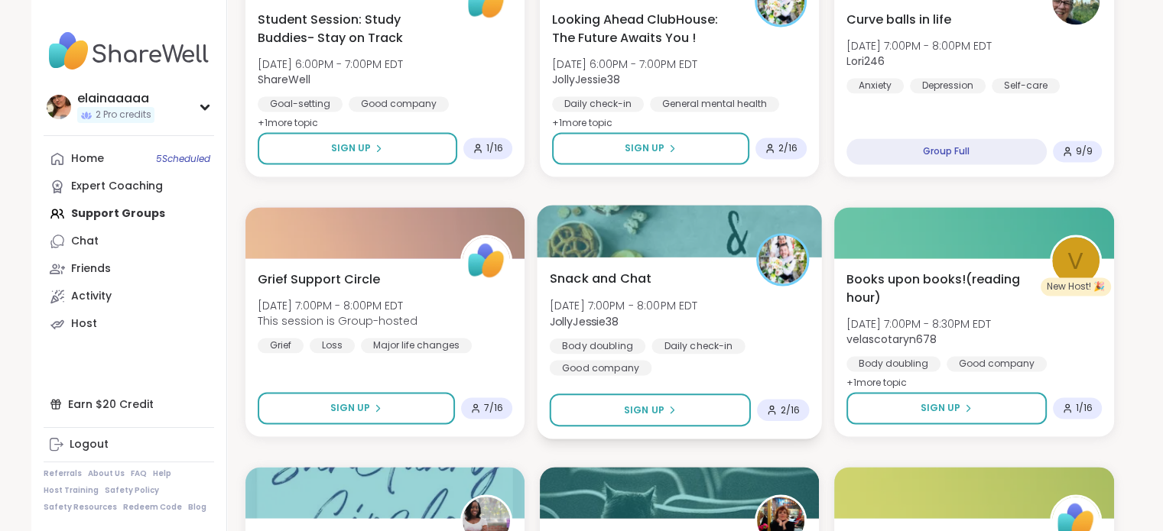
click at [668, 317] on span "JollyJessie38" at bounding box center [623, 321] width 148 height 15
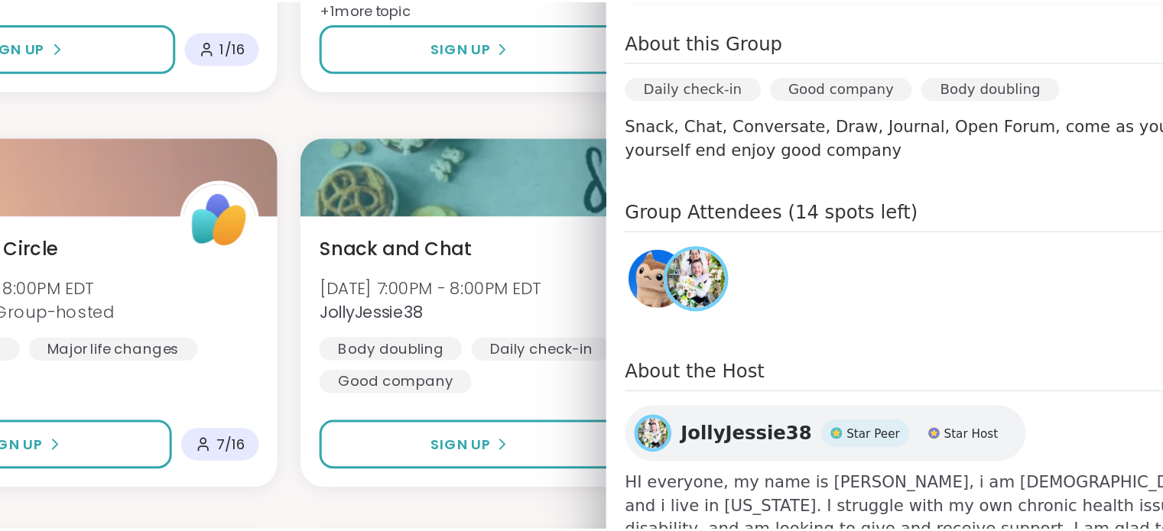
scroll to position [312, 0]
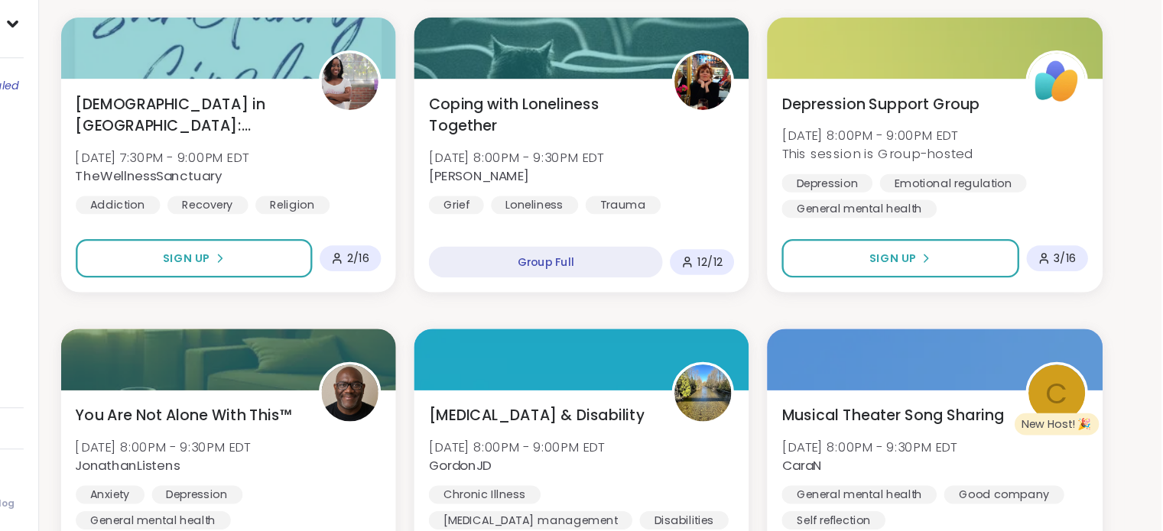
scroll to position [2896, 0]
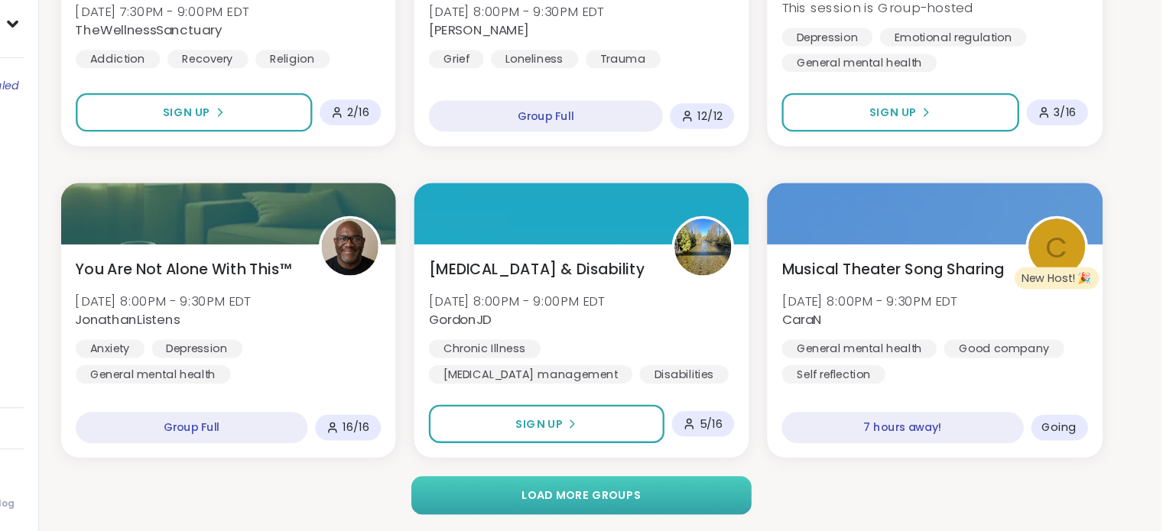
click at [580, 491] on button "Load more groups" at bounding box center [680, 501] width 284 height 32
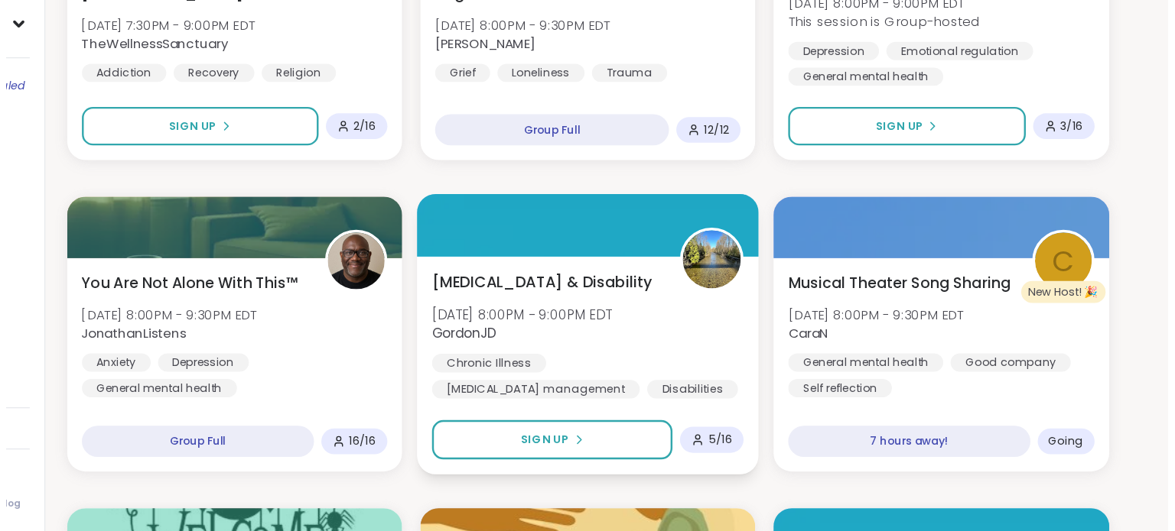
scroll to position [2885, 0]
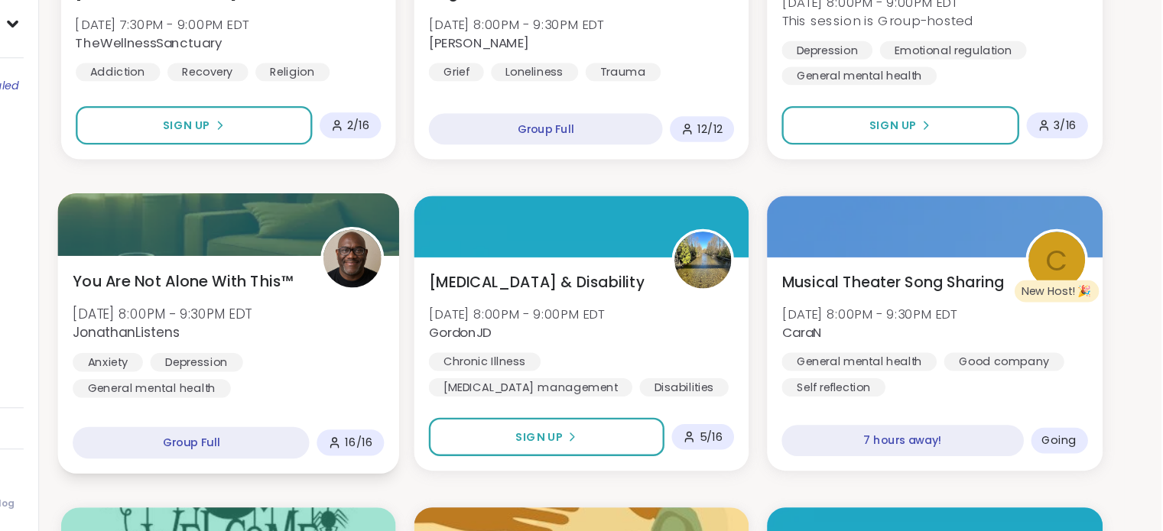
click at [473, 383] on div "Anxiety Depression General mental health" at bounding box center [385, 400] width 260 height 37
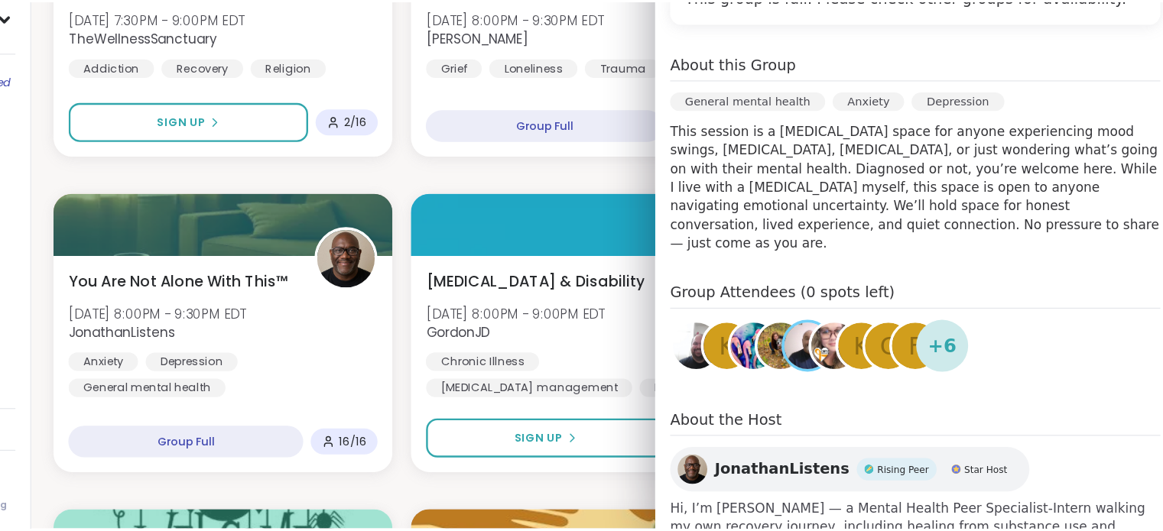
scroll to position [2884, 0]
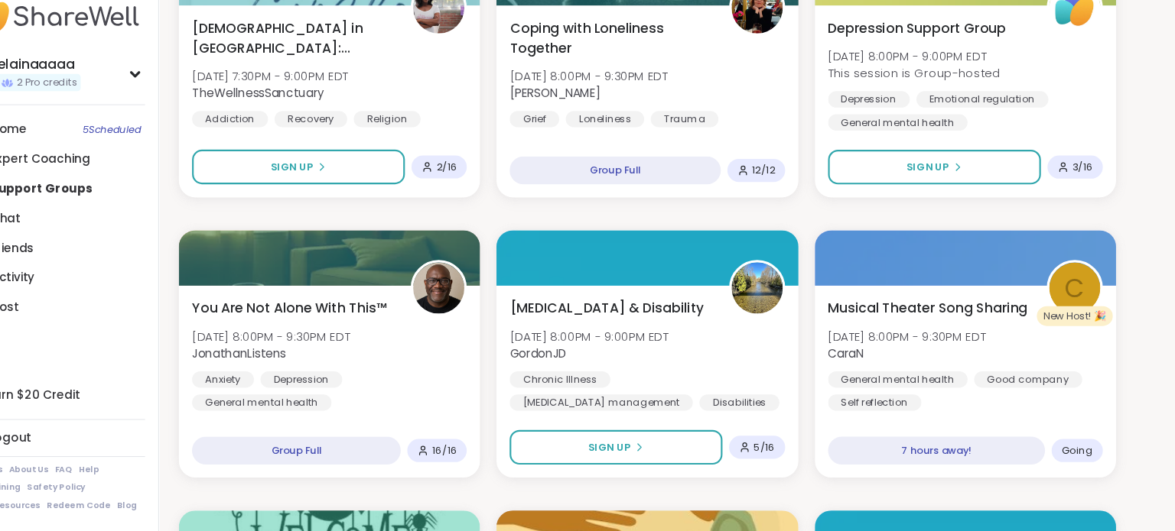
click at [525, 232] on div "EFT Tapping Tuesday Practice Tue, Oct 14 | 12:00PM - 1:00PM EDT Jill_B_Gratitud…" at bounding box center [685, 497] width 869 height 6210
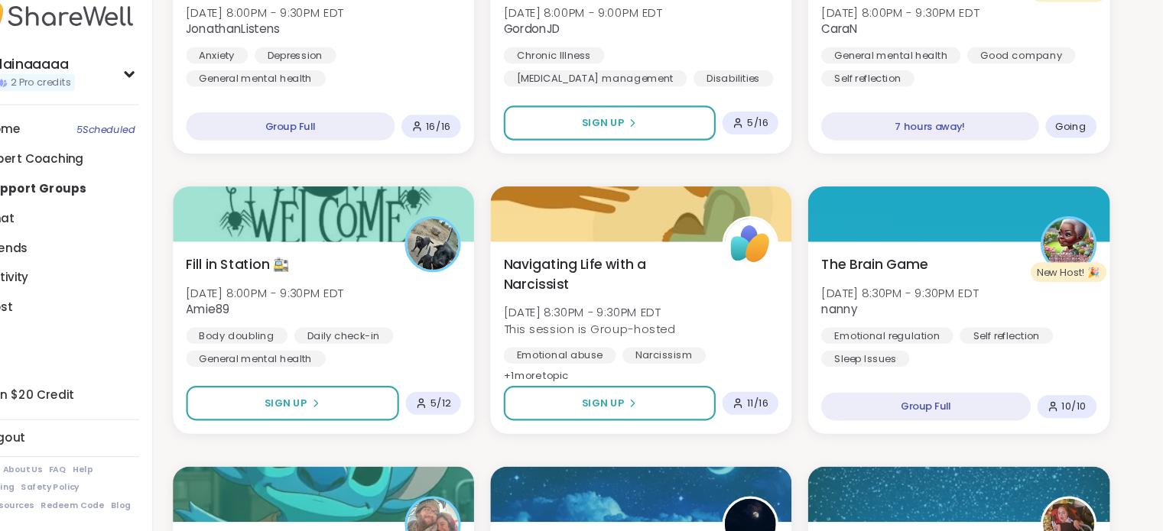
scroll to position [3185, 0]
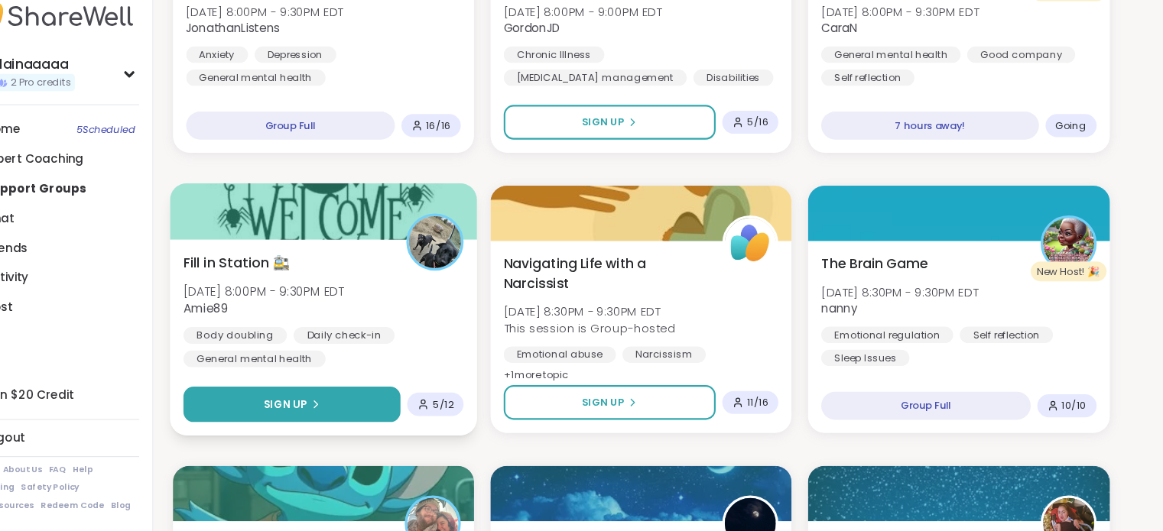
click at [382, 408] on button "Sign Up" at bounding box center [355, 414] width 201 height 33
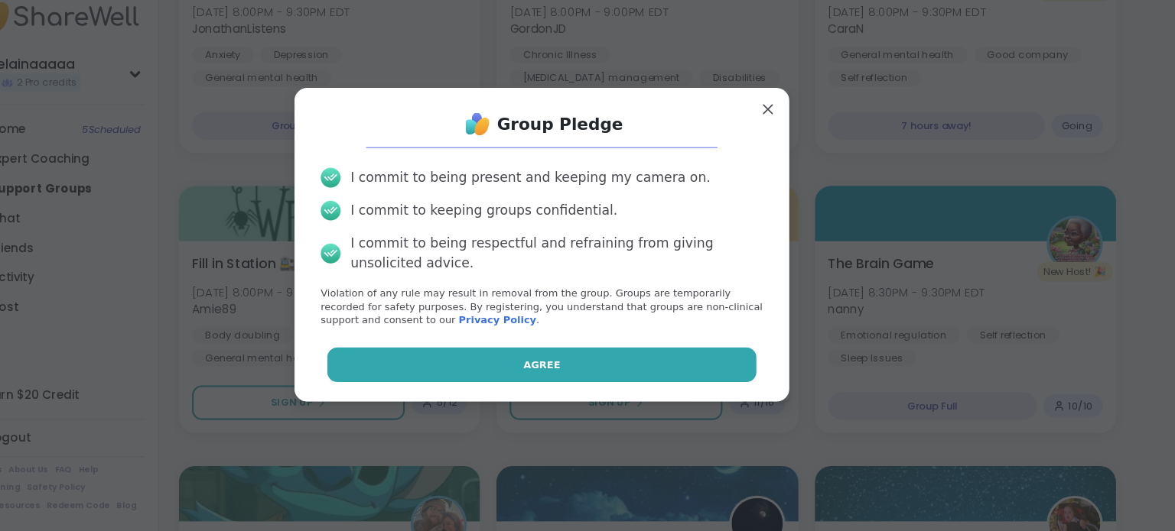
click at [597, 379] on button "Agree" at bounding box center [587, 377] width 398 height 32
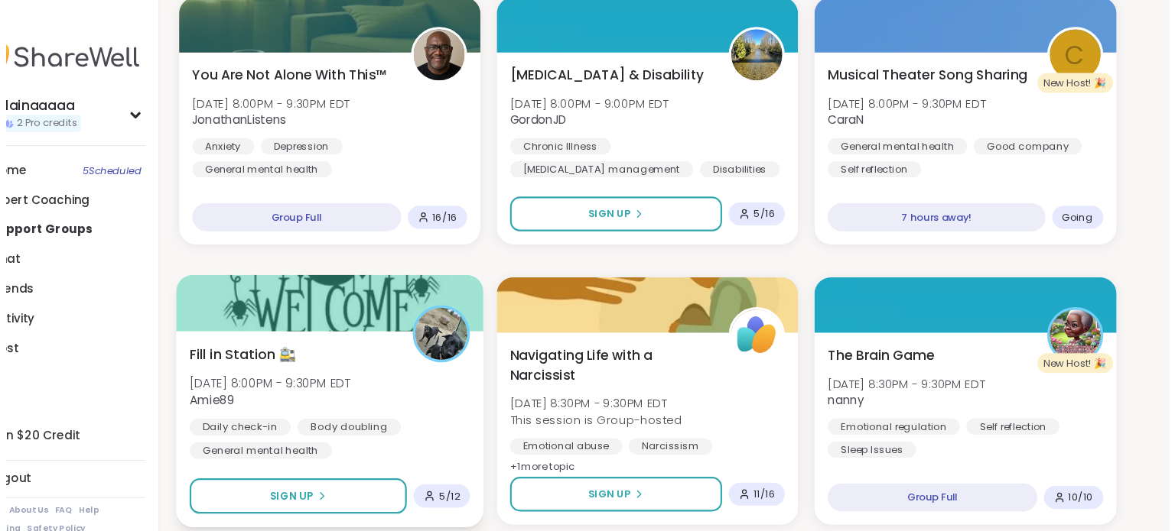
scroll to position [3181, 0]
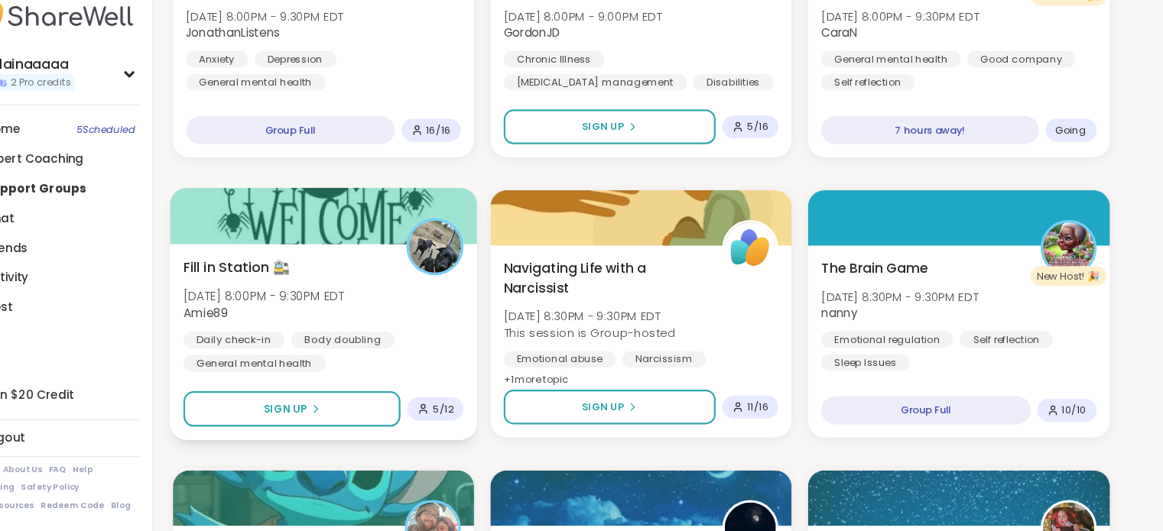
click at [388, 285] on div "Fill in Station 🚉 Tue, Oct 14 | 8:00PM - 9:30PM EDT Amie89 Daily check-in Body …" at bounding box center [385, 330] width 260 height 106
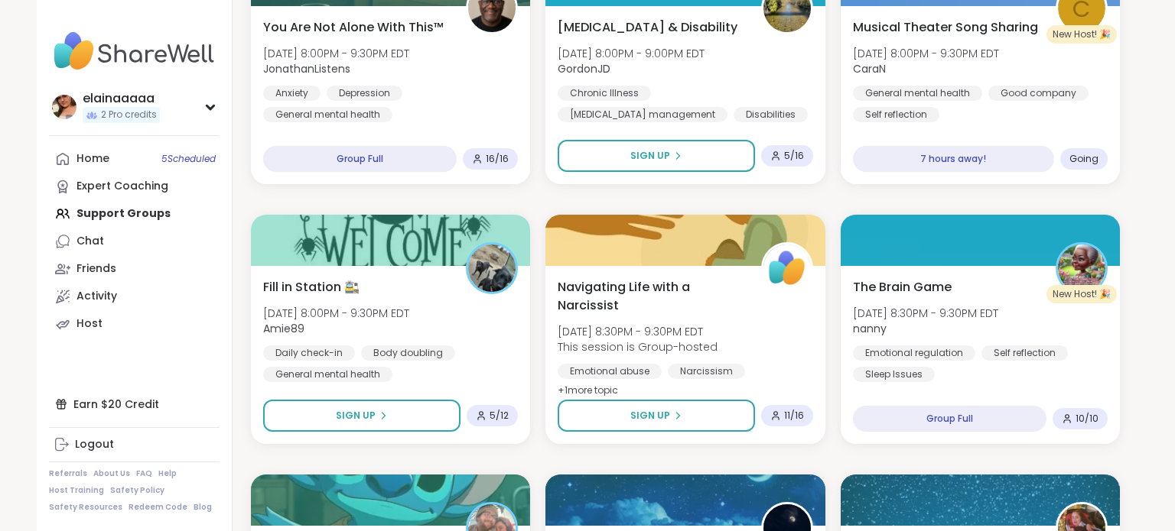
click at [581, 191] on div "EFT Tapping Tuesday Practice Tue, Oct 14 | 12:00PM - 1:00PM EDT Jill_B_Gratitud…" at bounding box center [685, 200] width 869 height 6210
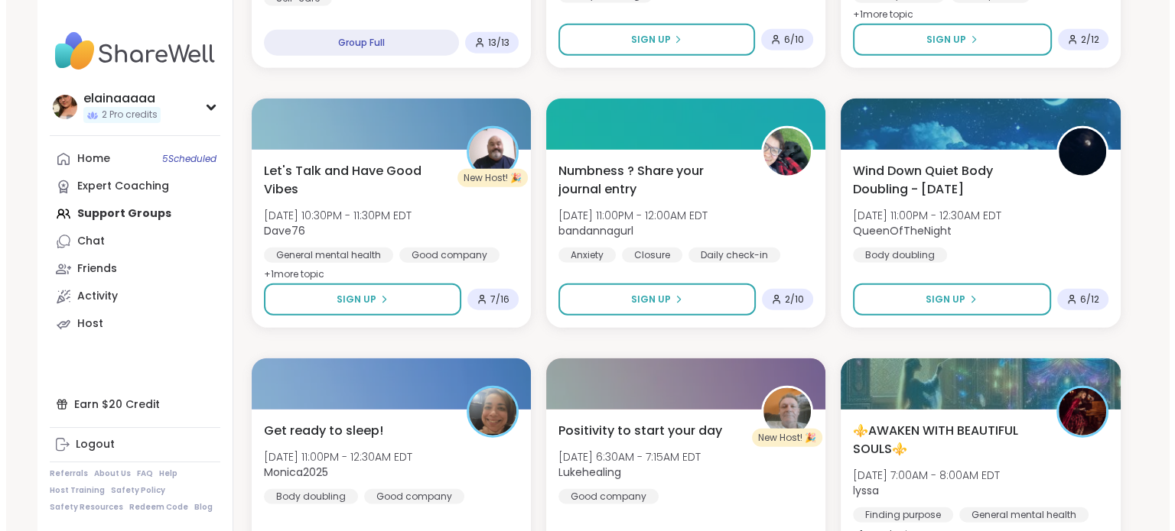
scroll to position [3818, 0]
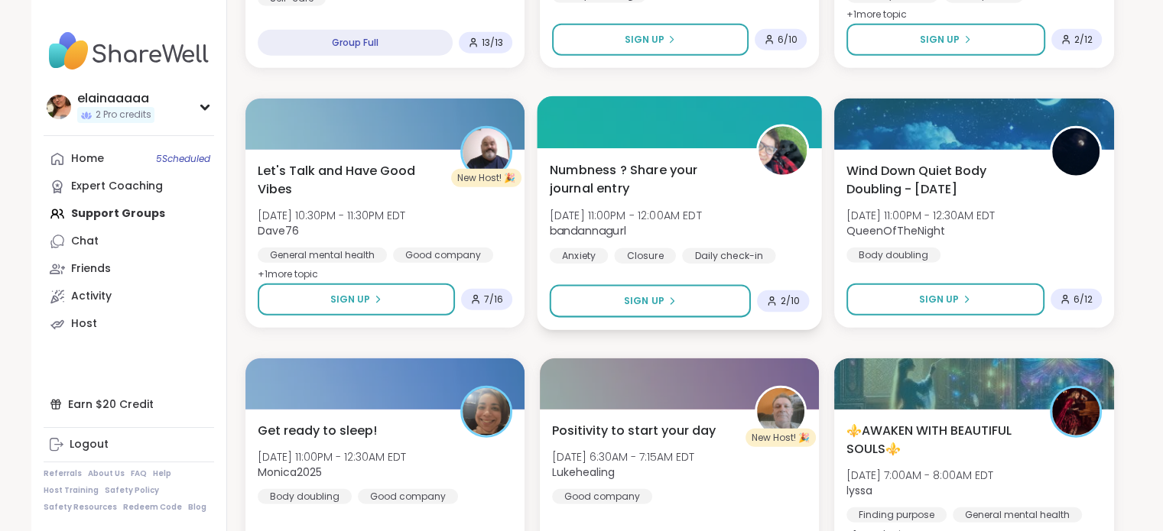
click at [658, 193] on span "Numbness ? Share your journal entry" at bounding box center [644, 179] width 190 height 37
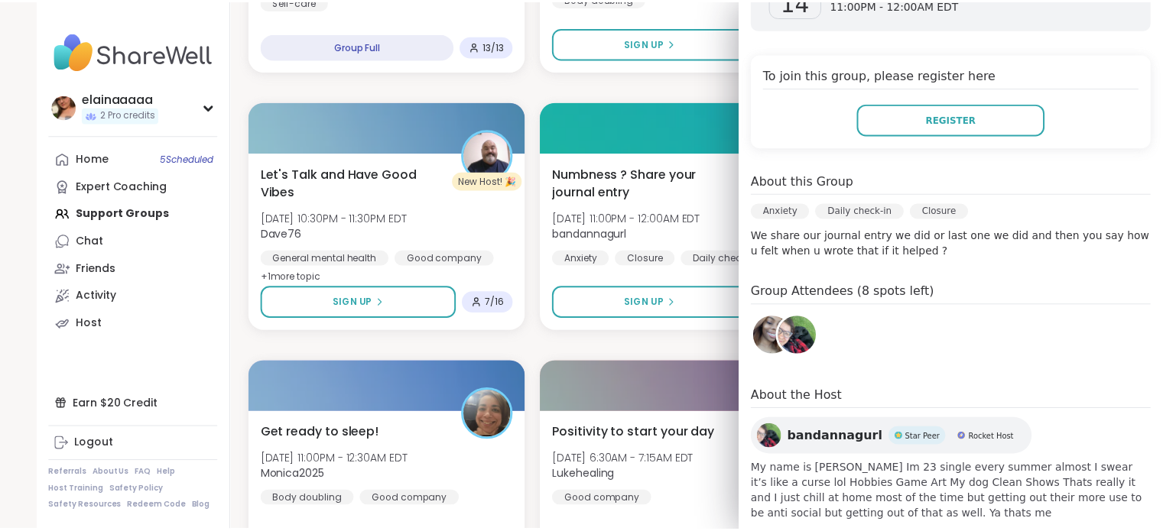
scroll to position [3814, 0]
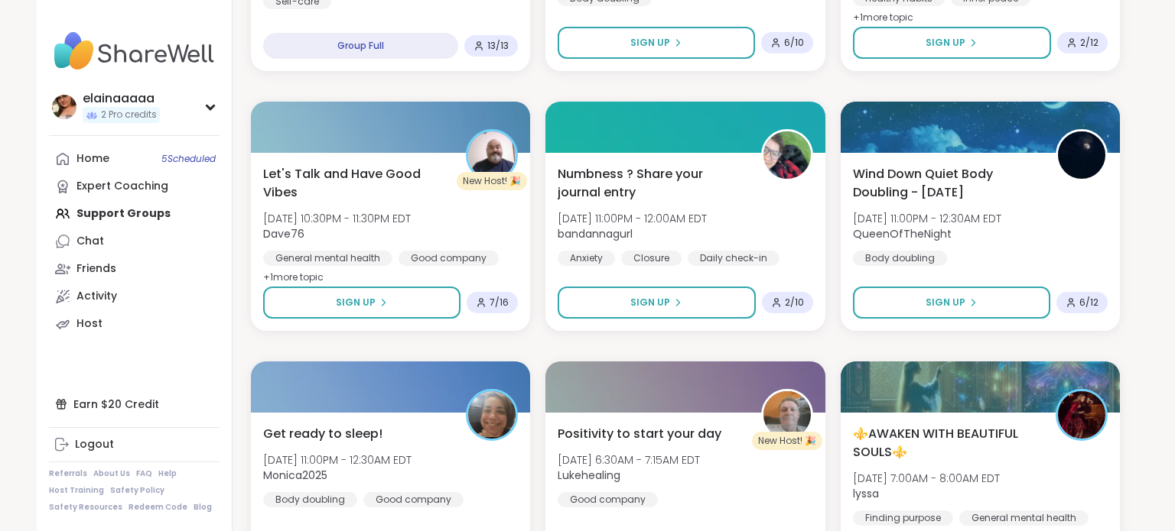
click at [226, 210] on nav "elainaaaaa 2 Pro credits Profile Membership Settings Help Home 5 Scheduled Expe…" at bounding box center [135, 265] width 196 height 531
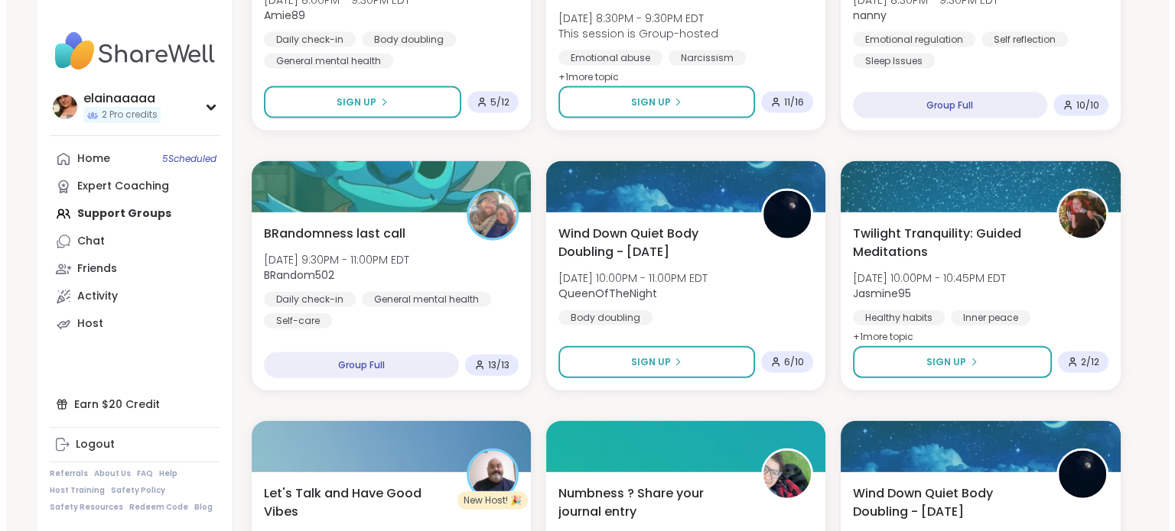
scroll to position [3496, 0]
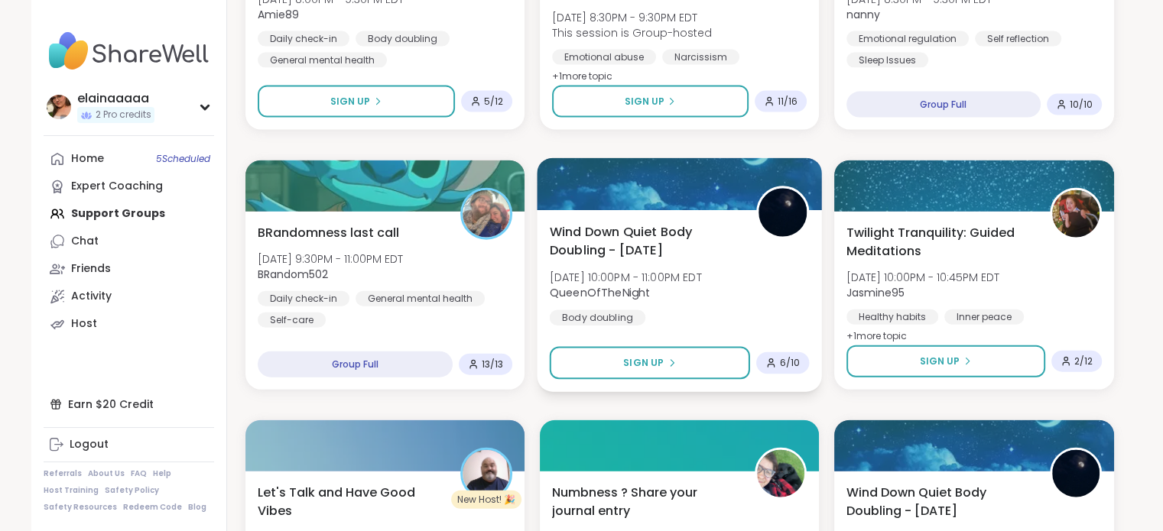
click at [667, 317] on div "Wind Down Quiet Body Doubling - Tuesday Tue, Oct 14 | 10:00PM - 11:00PM EDT Que…" at bounding box center [679, 274] width 260 height 103
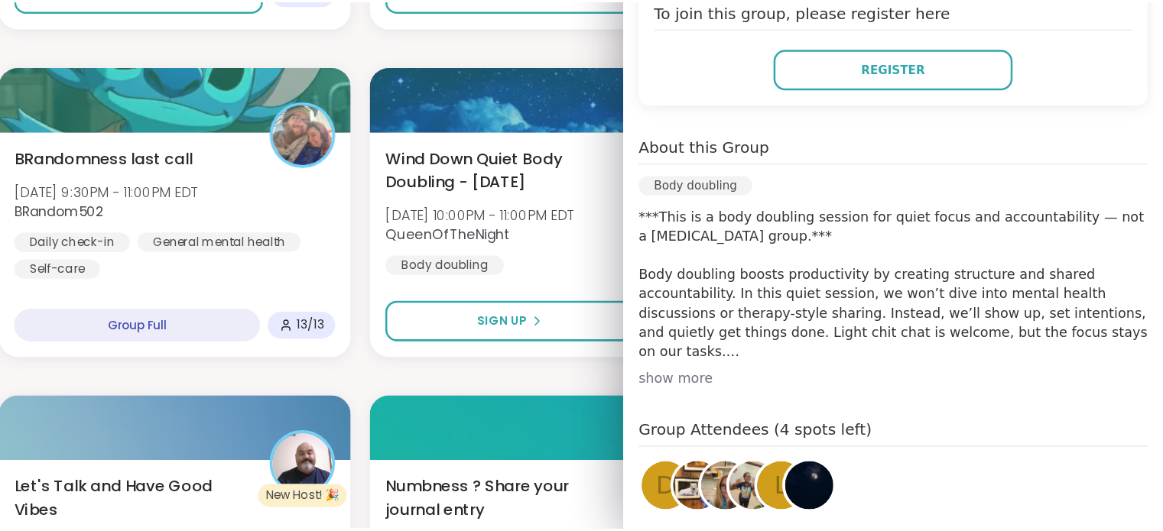
scroll to position [3489, 0]
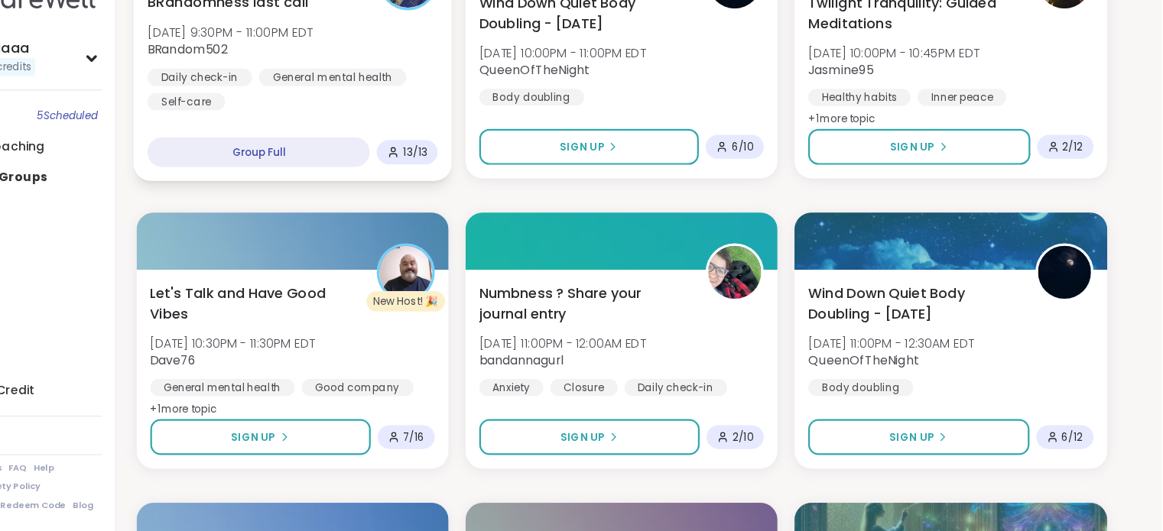
scroll to position [3674, 0]
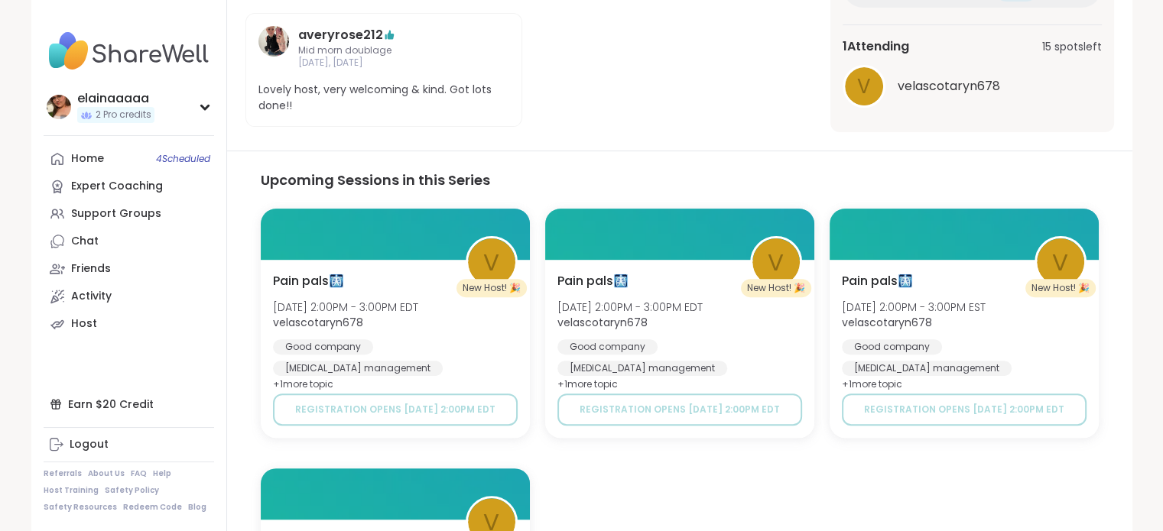
scroll to position [474, 0]
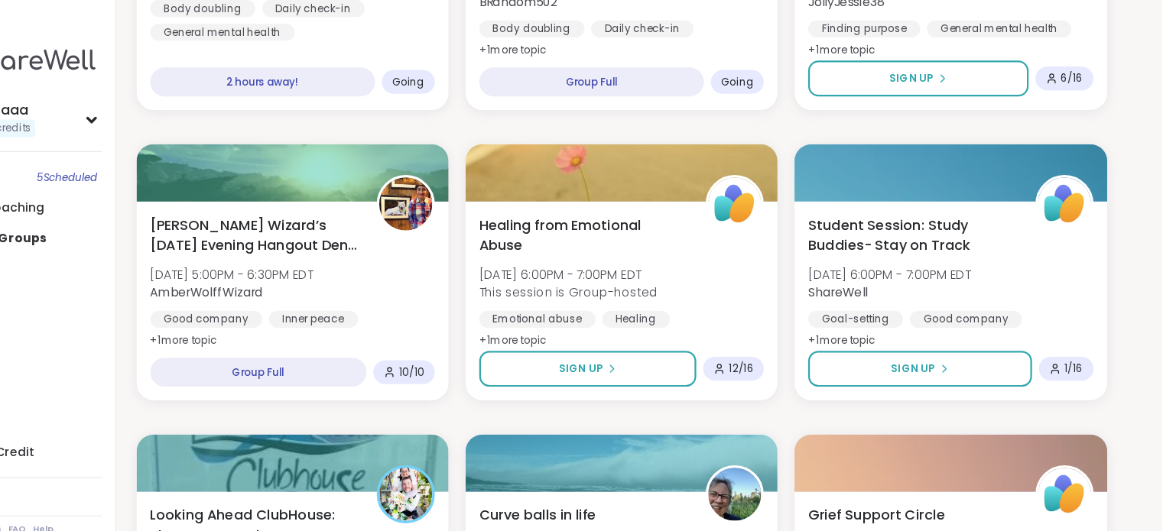
scroll to position [1966, 0]
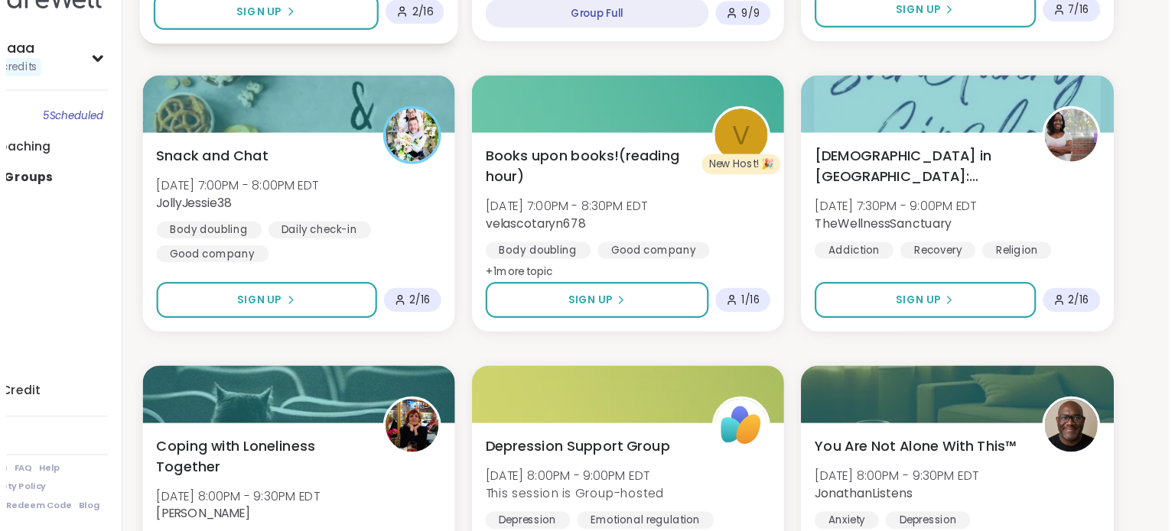
scroll to position [2495, 0]
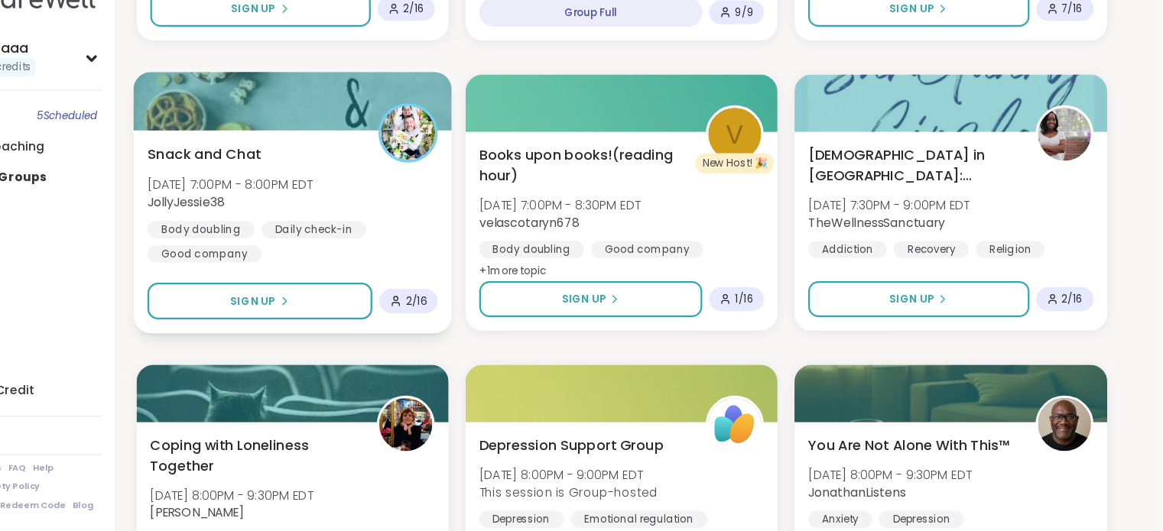
click at [489, 272] on div "Body doubling Daily check-in Good company" at bounding box center [385, 270] width 260 height 37
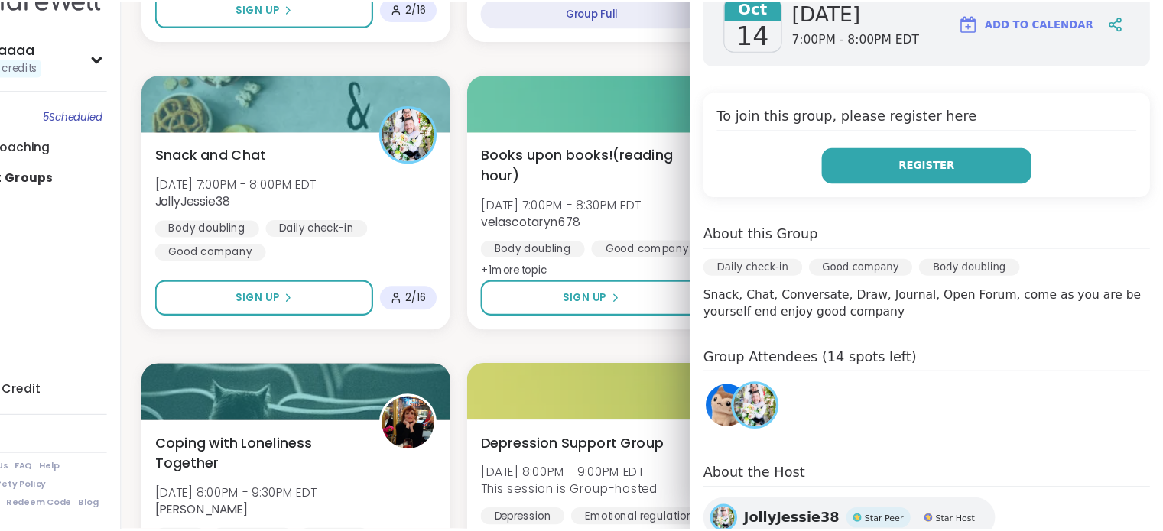
scroll to position [188, 0]
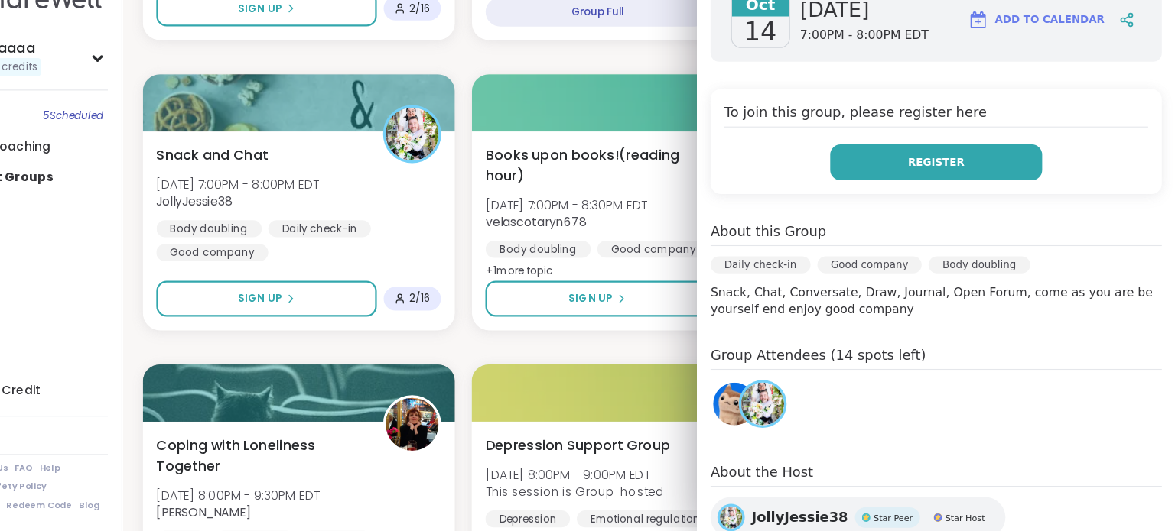
click at [947, 213] on button "Register" at bounding box center [961, 200] width 190 height 32
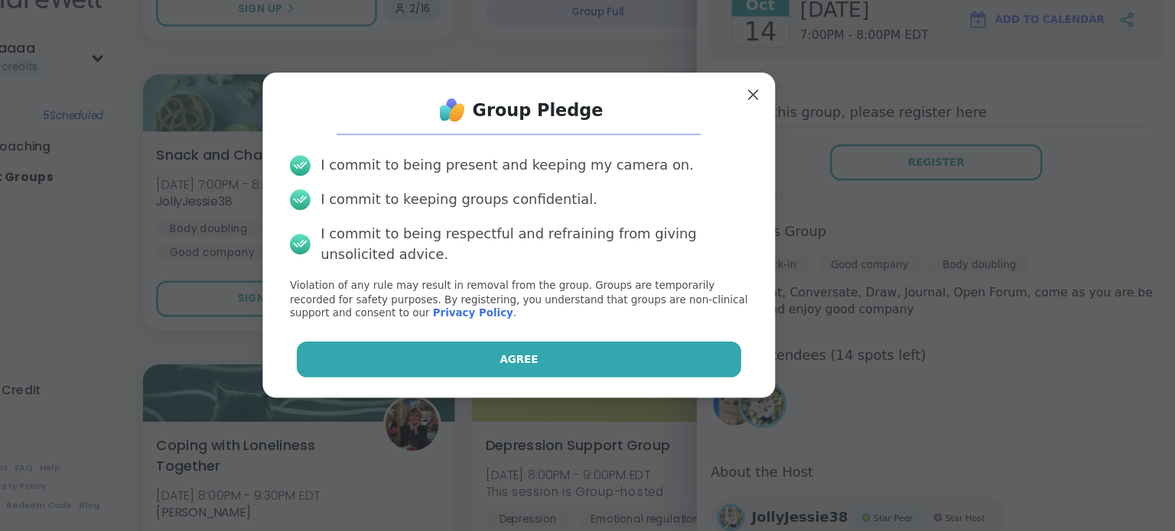
click at [591, 375] on button "Agree" at bounding box center [587, 377] width 398 height 32
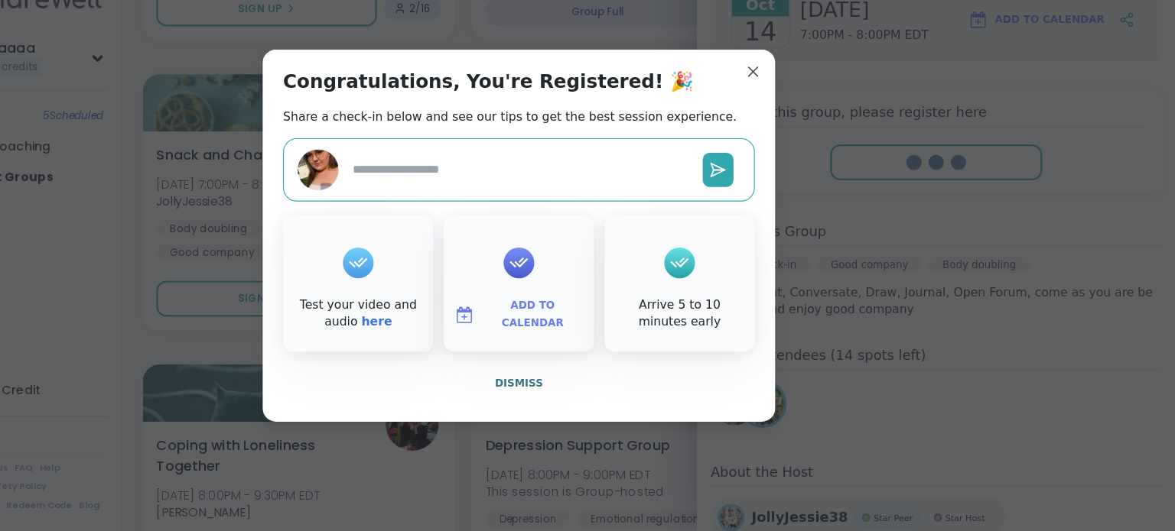
type textarea "*"
click at [575, 397] on span "Dismiss" at bounding box center [587, 398] width 43 height 11
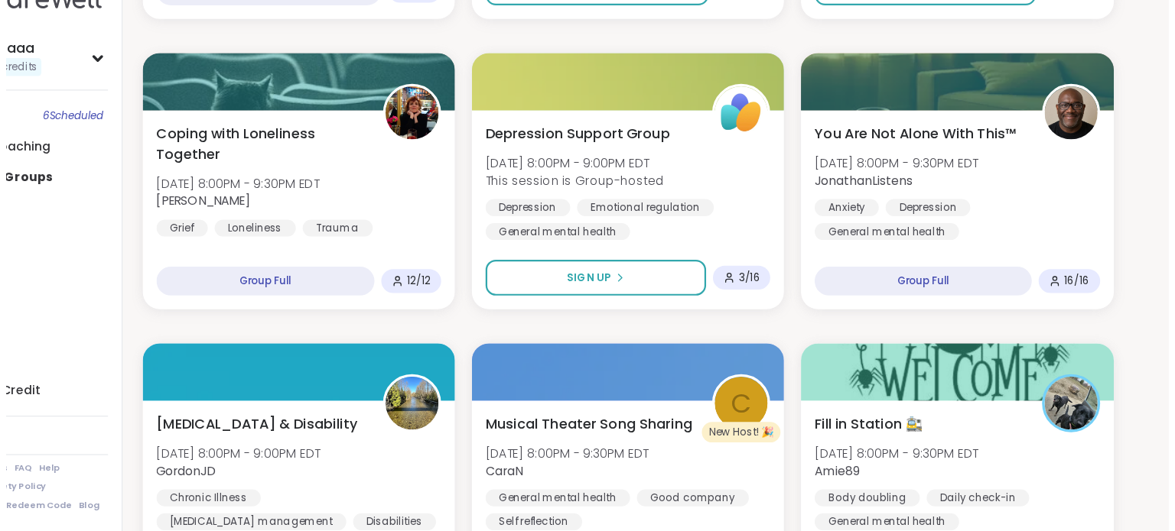
scroll to position [2896, 0]
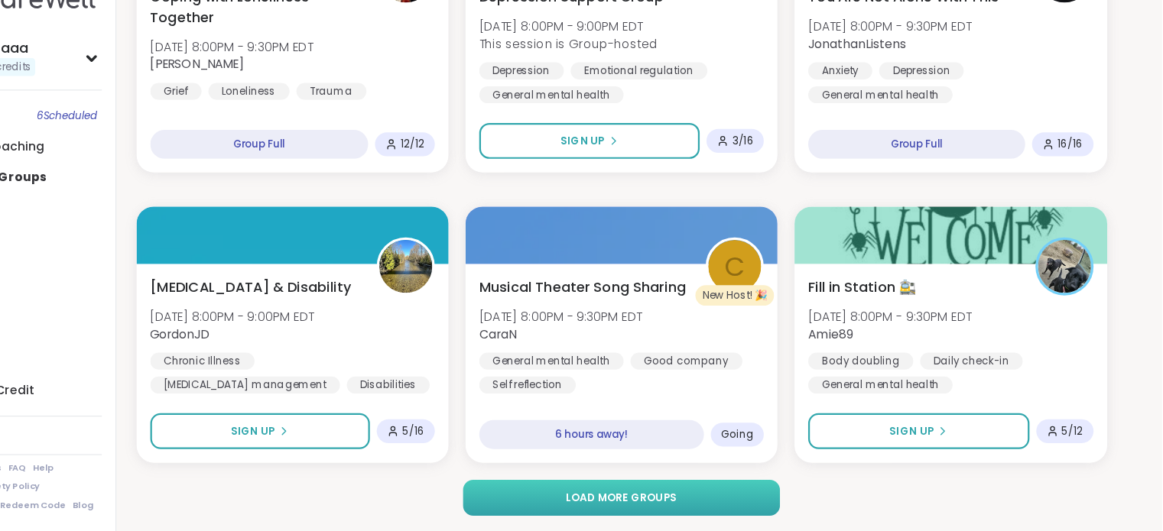
click at [592, 513] on button "Load more groups" at bounding box center [680, 501] width 284 height 32
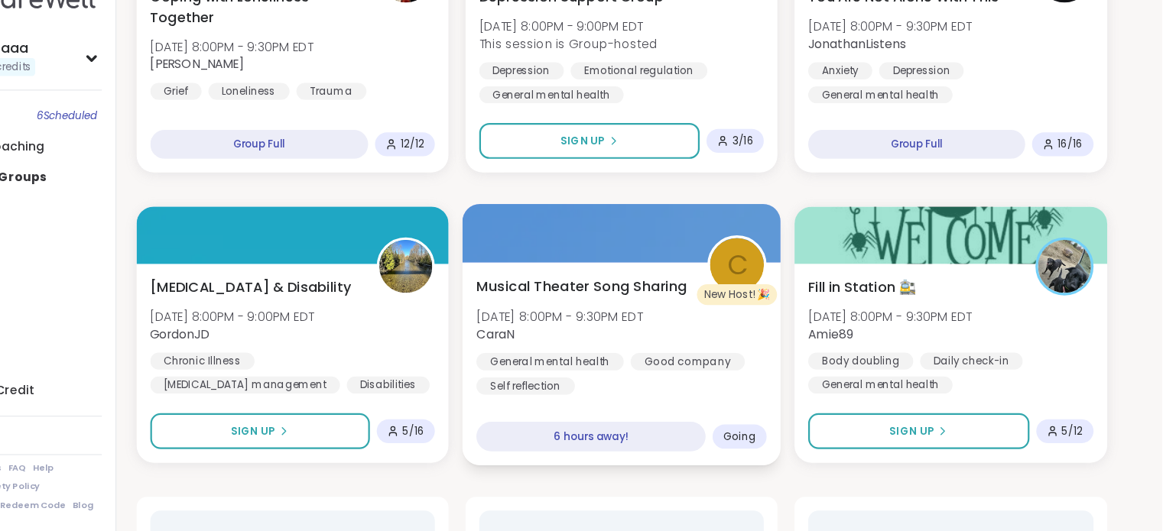
click at [599, 420] on div "Musical Theater Song Sharing [DATE] 8:00PM - 9:30PM EDT CaraN General mental he…" at bounding box center [679, 381] width 285 height 182
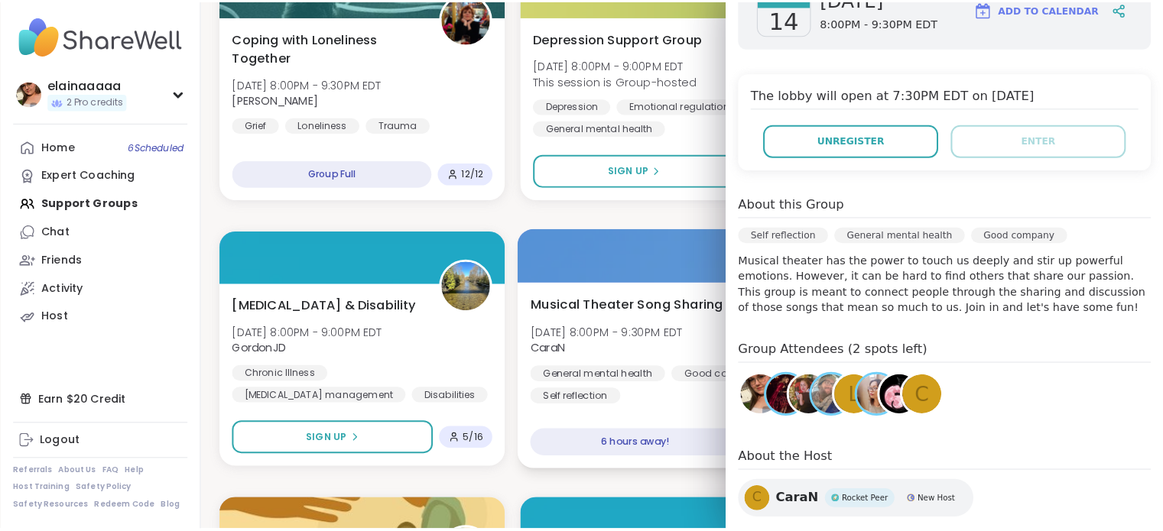
scroll to position [2895, 0]
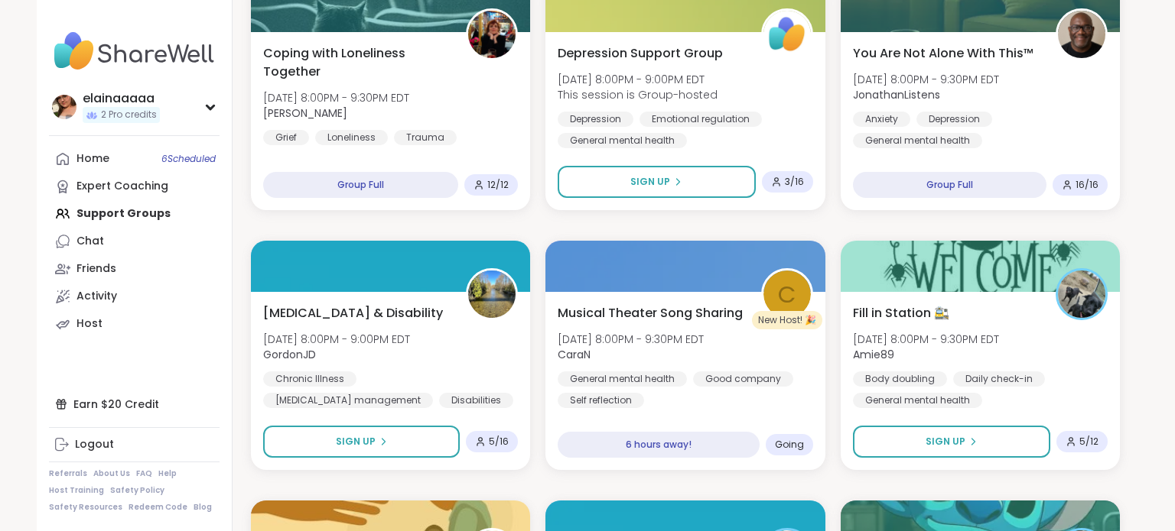
click at [237, 219] on div "2 Welcome to ShareWell You have 2 available Pro credit s to book a coaching gro…" at bounding box center [684, 371] width 905 height 6533
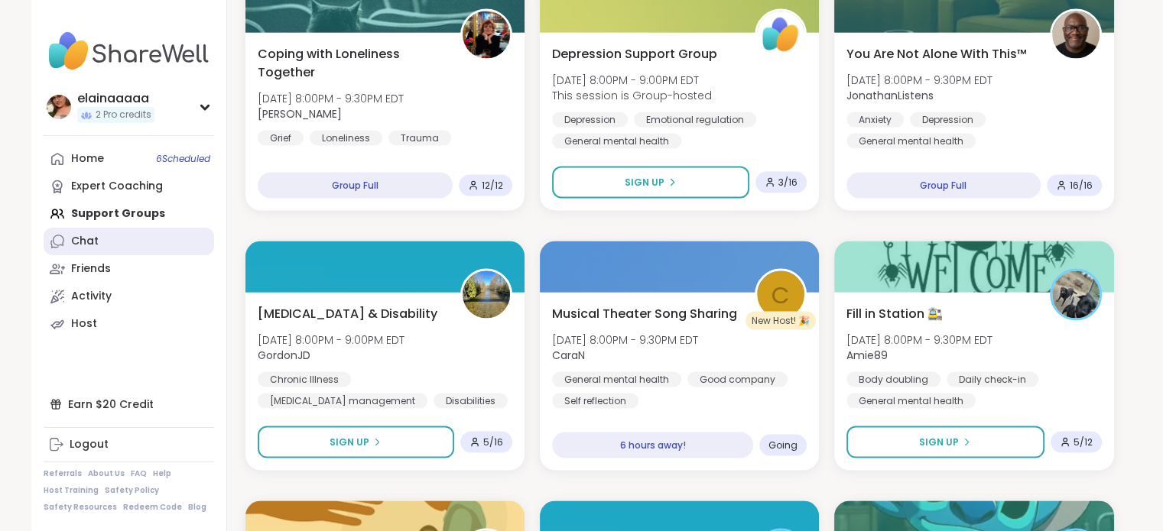
click at [89, 249] on div "Chat" at bounding box center [85, 241] width 28 height 15
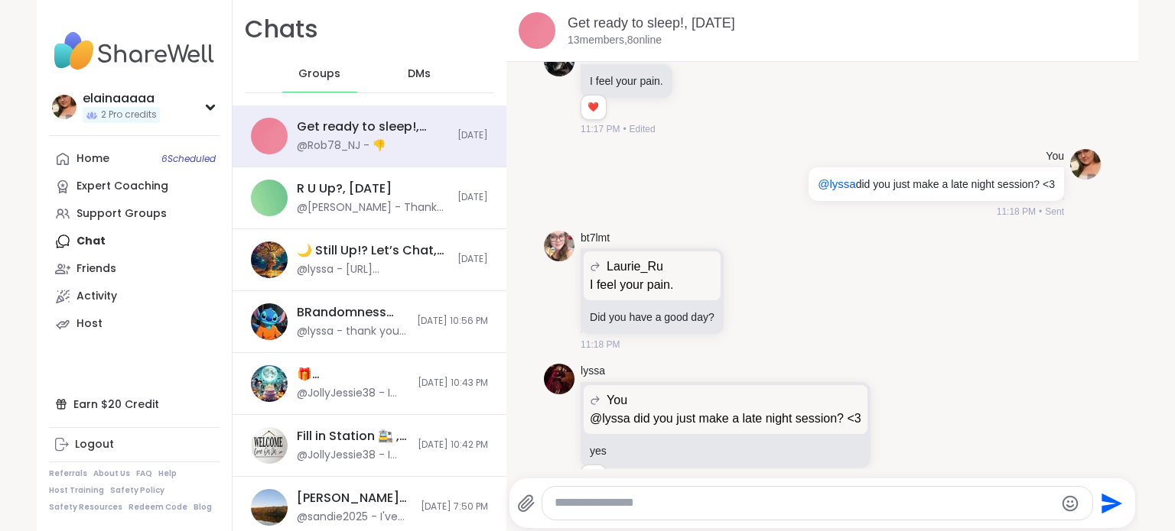
scroll to position [8085, 0]
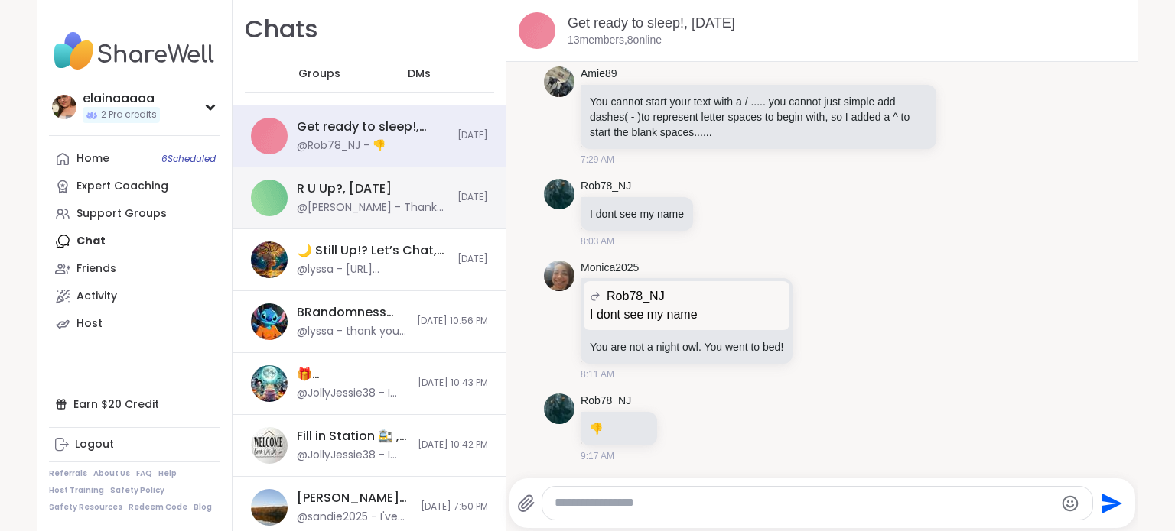
click at [388, 198] on div "R U Up?, [DATE] @irisanne - Thank you for the readings [DATE] [PERSON_NAME]!" at bounding box center [372, 197] width 151 height 35
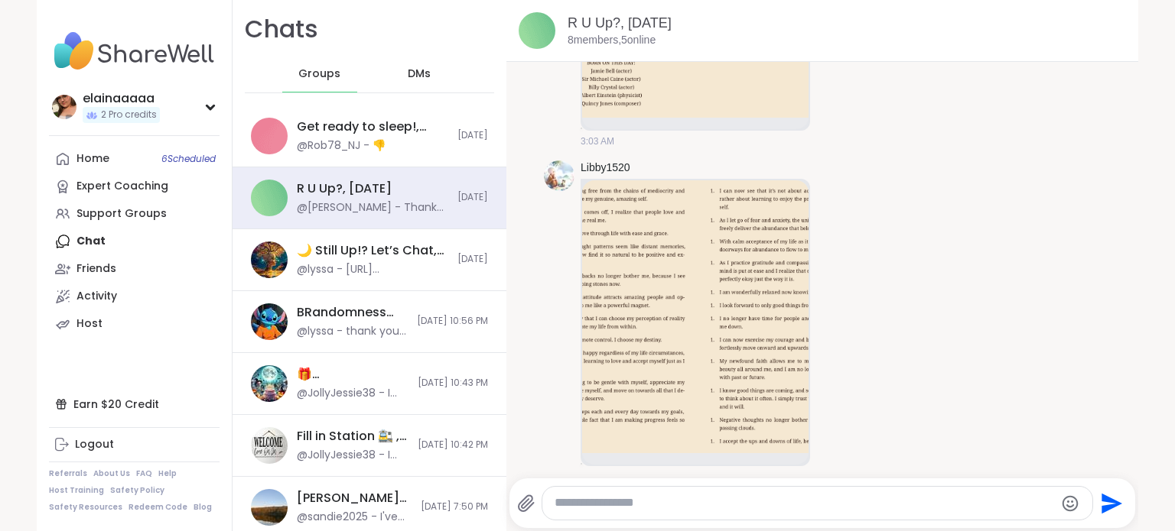
scroll to position [6214, 0]
click at [712, 275] on img at bounding box center [695, 317] width 226 height 273
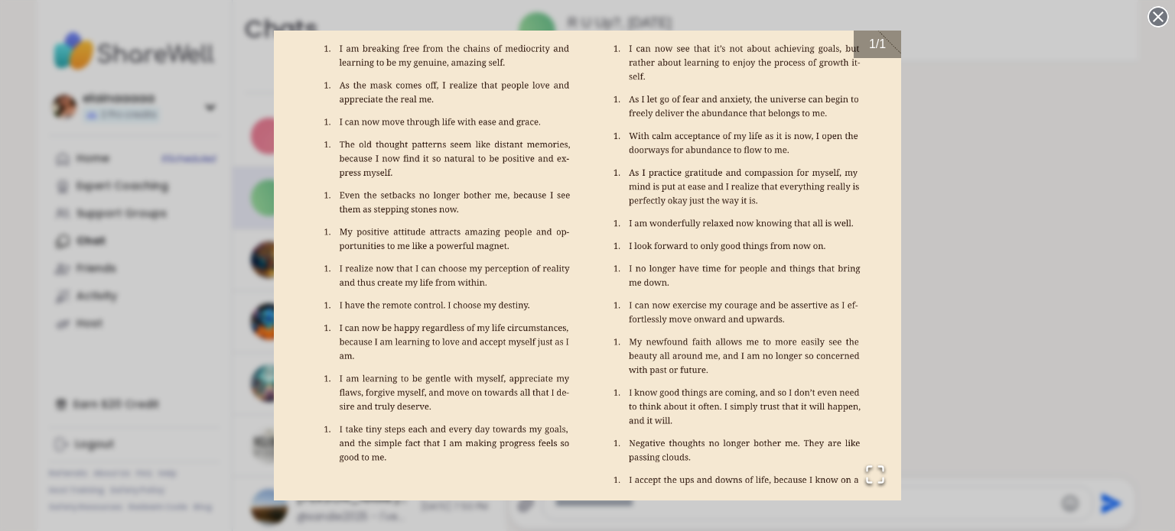
click at [951, 339] on div "1 / 1" at bounding box center [587, 265] width 1175 height 531
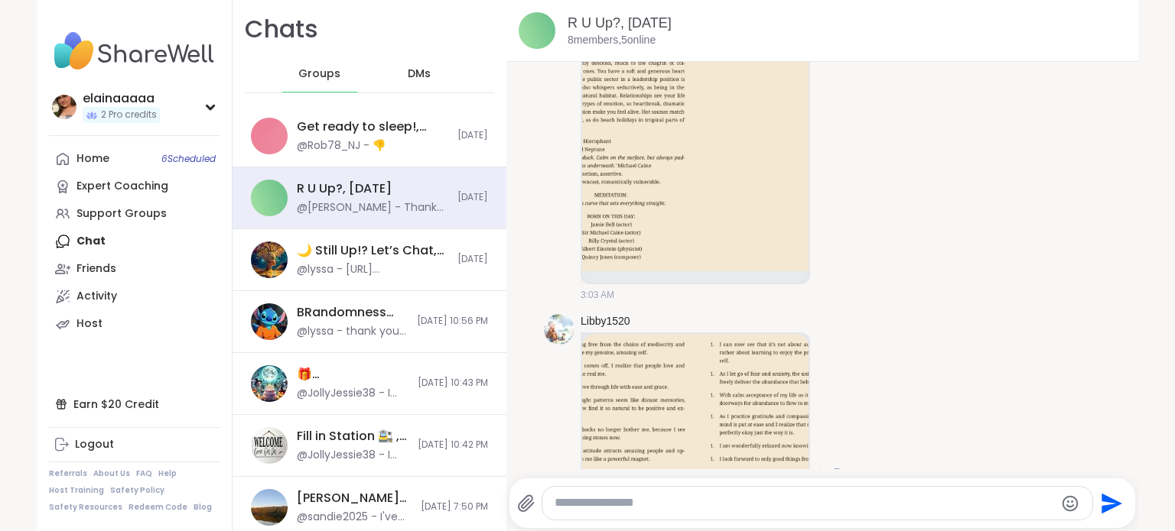
scroll to position [6046, 0]
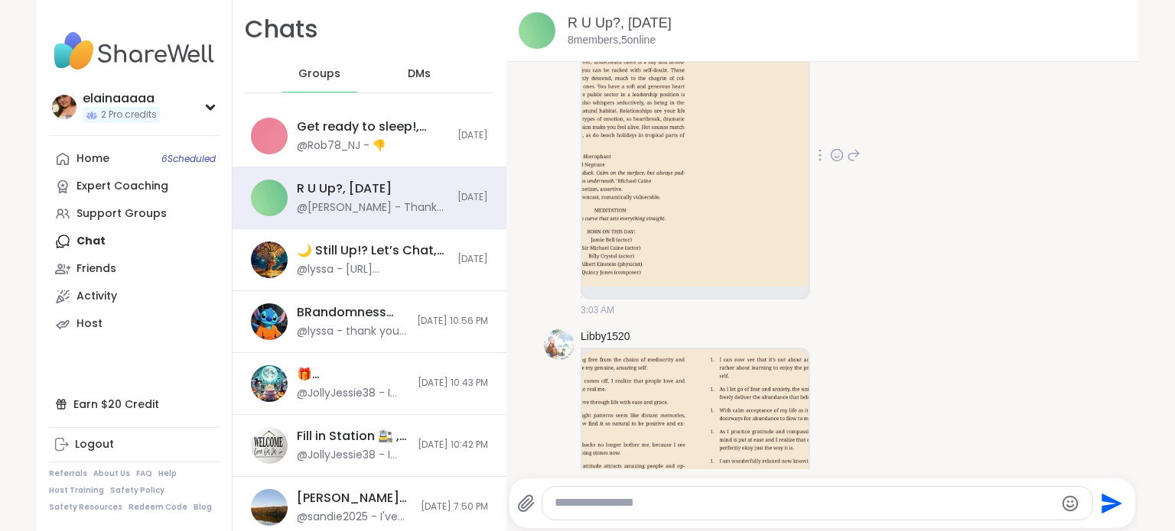
click at [730, 190] on img at bounding box center [695, 150] width 226 height 273
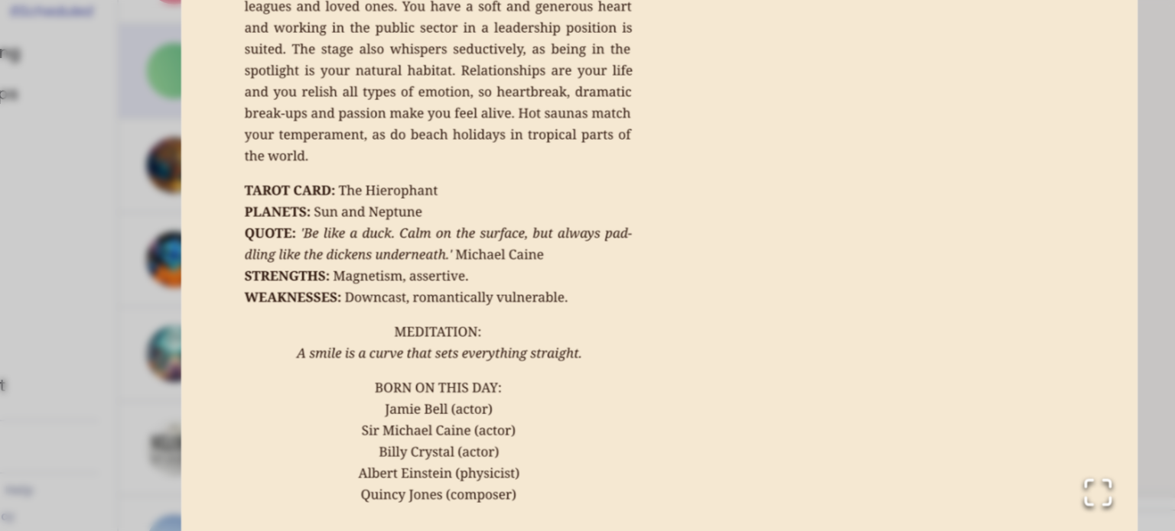
click at [395, 216] on img "Go to Slide 1" at bounding box center [587, 266] width 627 height 470
click at [421, 198] on img "Go to Slide 1" at bounding box center [587, 266] width 627 height 470
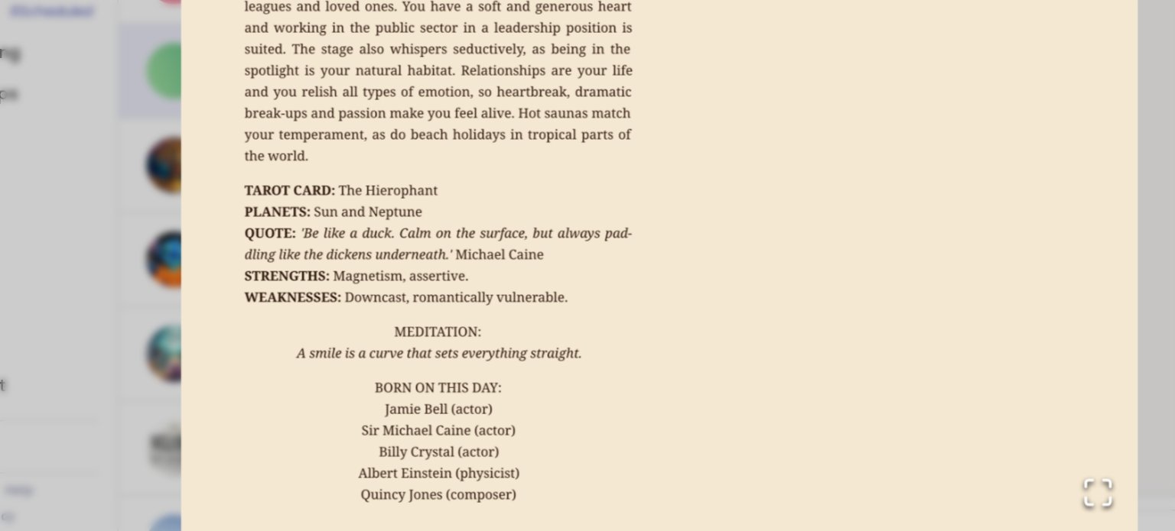
click at [421, 198] on img "Go to Slide 1" at bounding box center [587, 266] width 627 height 470
